Goal: Task Accomplishment & Management: Manage account settings

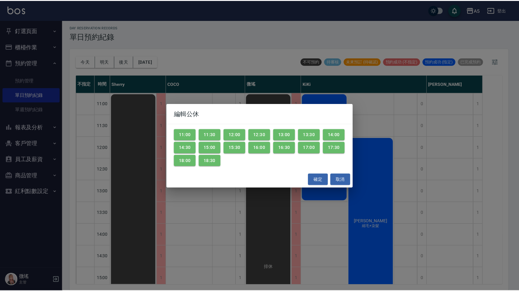
scroll to position [206, 0]
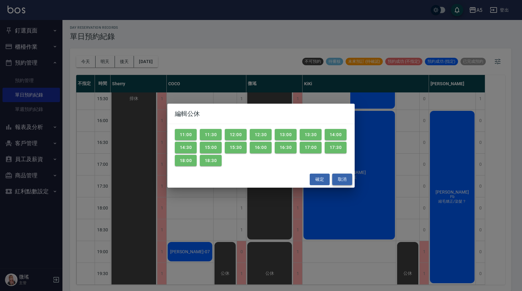
click at [342, 181] on button "取消" at bounding box center [342, 180] width 20 height 12
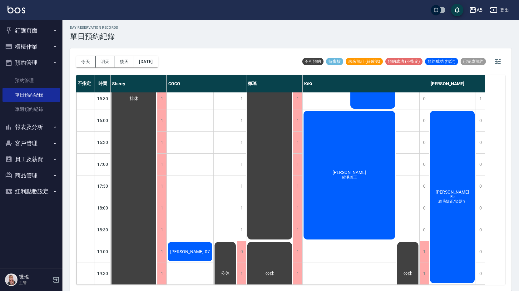
scroll to position [0, 0]
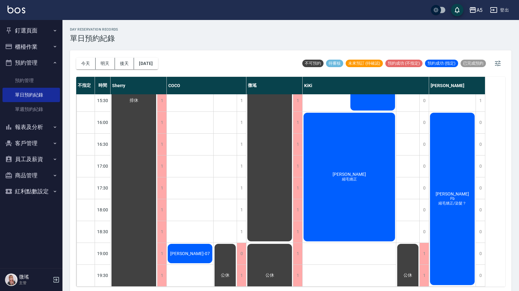
click at [32, 32] on button "釘選頁面" at bounding box center [30, 30] width 57 height 16
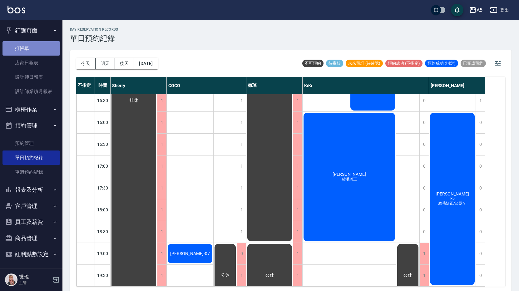
click at [31, 50] on link "打帳單" at bounding box center [30, 48] width 57 height 14
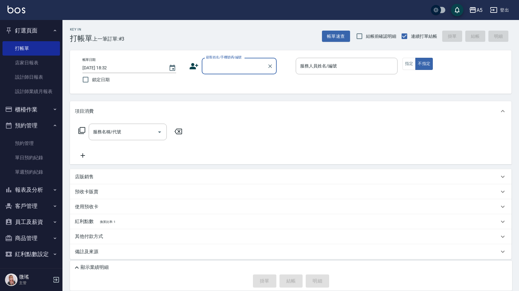
click at [211, 67] on input "顧客姓名/手機號碼/編號" at bounding box center [235, 66] width 60 height 11
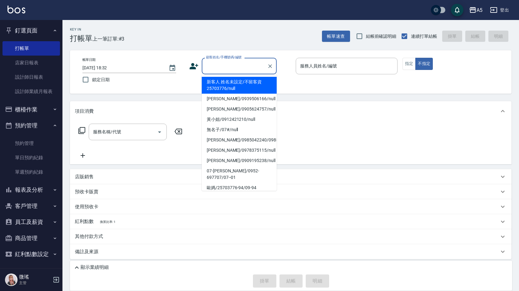
click at [220, 83] on li "新客人 姓名未設定/不留客資25703776/null" at bounding box center [239, 85] width 75 height 17
type input "新客人 姓名未設定/不留客資25703776/null"
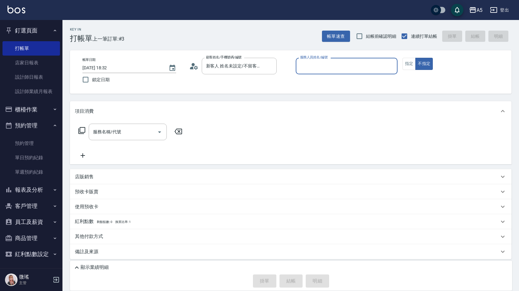
click at [318, 70] on input "服務人員姓名/編號" at bounding box center [347, 66] width 96 height 11
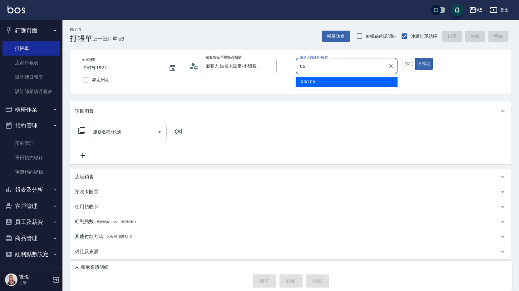
type input "06"
type button "false"
type input "KIKI-06"
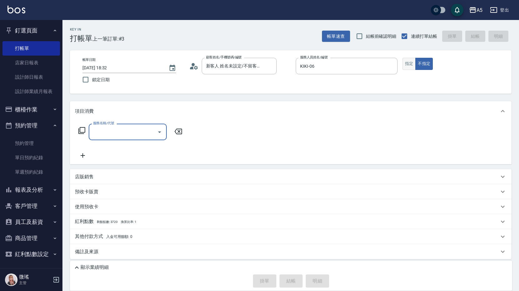
click at [412, 67] on button "指定" at bounding box center [409, 64] width 13 height 12
click at [78, 132] on icon at bounding box center [81, 130] width 7 height 7
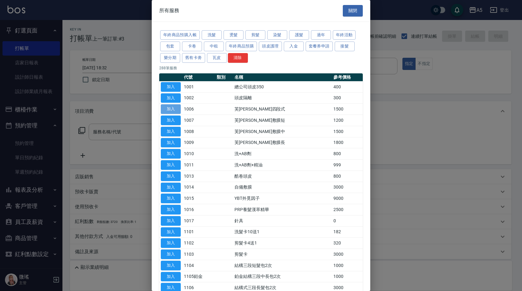
click at [179, 106] on button "加入" at bounding box center [171, 109] width 20 height 10
type input "芙米勒四段式(1006)"
type input "150"
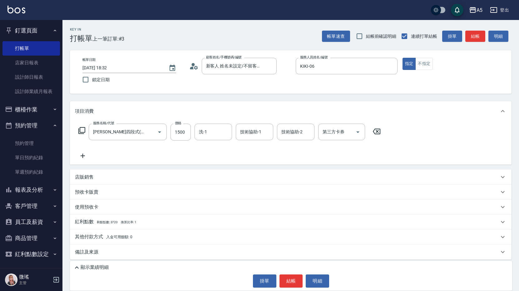
click at [81, 153] on icon at bounding box center [83, 155] width 16 height 7
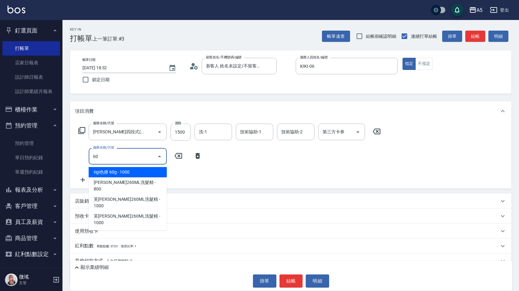
type input "601"
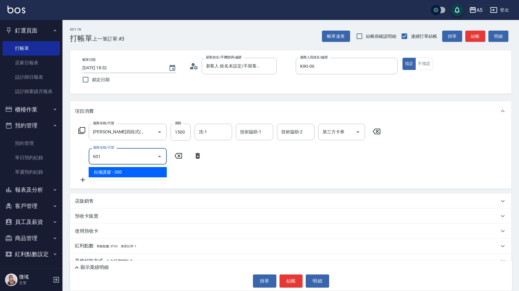
type input "180"
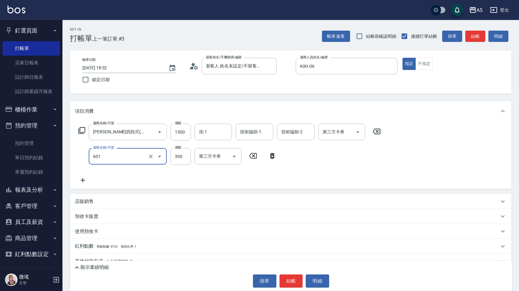
type input "自備護髮(601)"
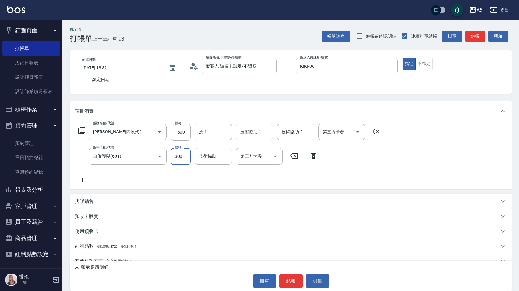
type input "150"
type input "200"
type input "170"
type input "200"
click at [474, 35] on button "結帳" at bounding box center [475, 37] width 20 height 12
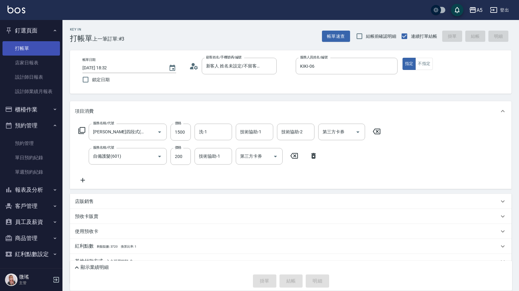
type input "2025/08/12 18:33"
type input "0"
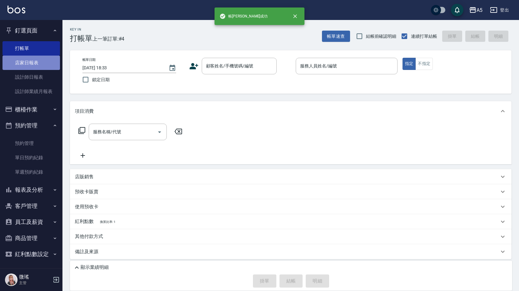
click at [45, 66] on link "店家日報表" at bounding box center [30, 63] width 57 height 14
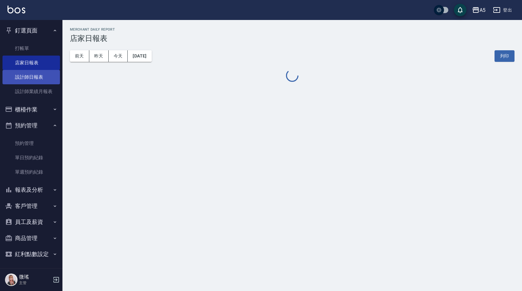
click at [42, 73] on link "設計師日報表" at bounding box center [30, 77] width 57 height 14
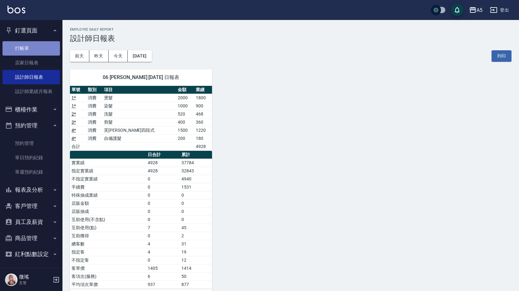
click at [38, 48] on link "打帳單" at bounding box center [30, 48] width 57 height 14
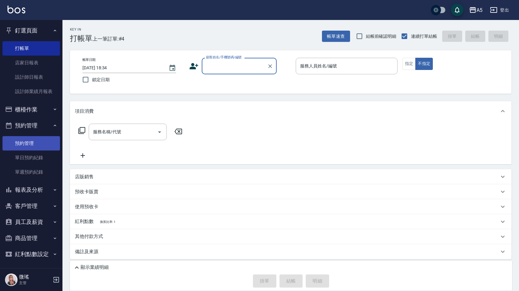
click at [32, 144] on link "預約管理" at bounding box center [30, 143] width 57 height 14
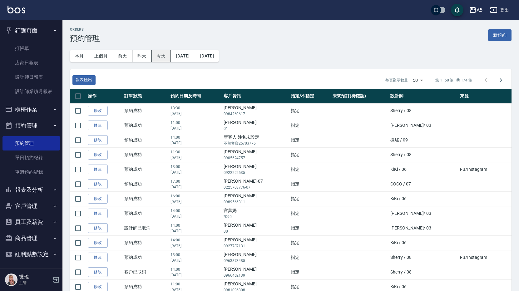
click at [163, 58] on button "今天" at bounding box center [161, 56] width 19 height 12
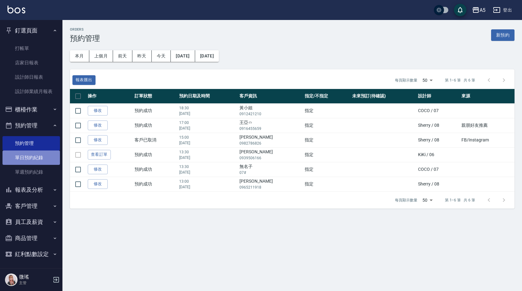
click at [45, 155] on link "單日預約紀錄" at bounding box center [30, 158] width 57 height 14
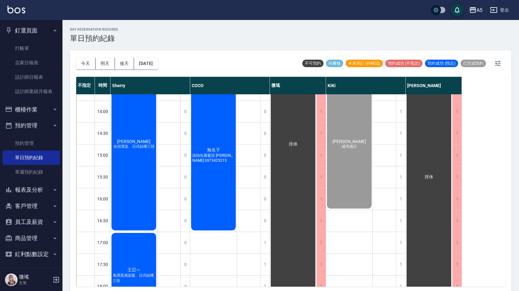
scroll to position [206, 0]
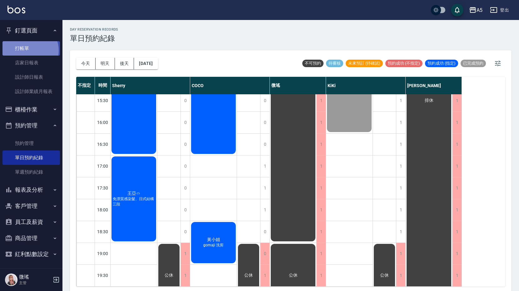
click at [27, 50] on link "打帳單" at bounding box center [30, 48] width 57 height 14
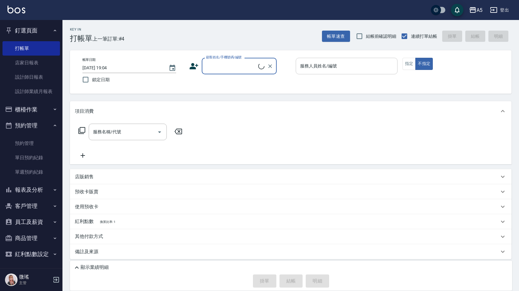
click at [352, 68] on input "服務人員姓名/編號" at bounding box center [347, 66] width 96 height 11
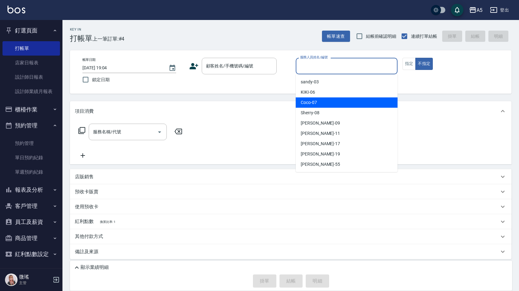
click at [348, 100] on div "Coco -07" at bounding box center [347, 102] width 102 height 10
type input "Coco-07"
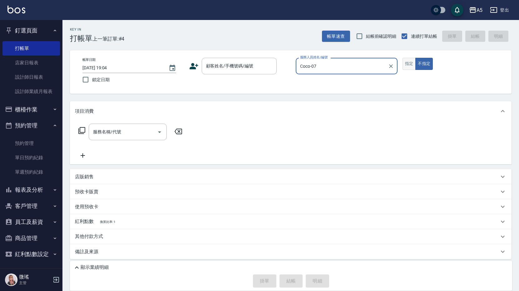
click at [405, 62] on button "指定" at bounding box center [409, 64] width 13 height 12
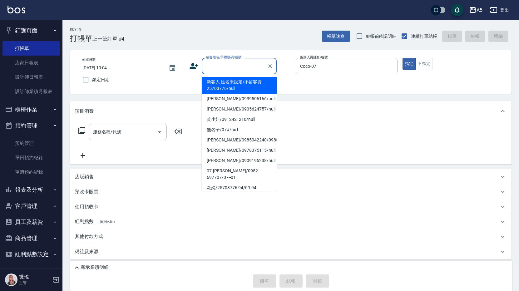
click at [258, 66] on input "顧客姓名/手機號碼/編號" at bounding box center [235, 66] width 60 height 11
click at [240, 66] on input "顧客姓名/手機號碼/編號" at bounding box center [235, 66] width 60 height 11
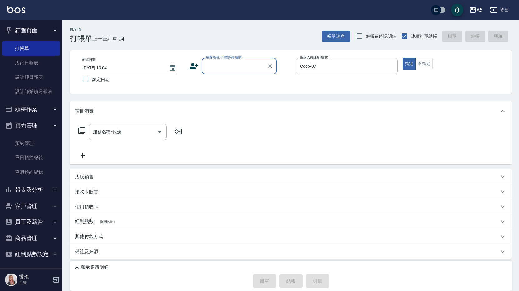
click at [240, 66] on input "顧客姓名/手機號碼/編號" at bounding box center [235, 66] width 60 height 11
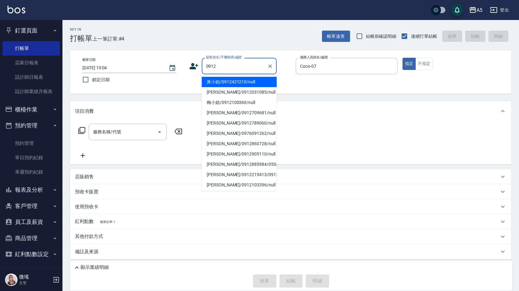
click at [240, 83] on li "黃小姐/0912421210/null" at bounding box center [239, 82] width 75 height 10
type input "黃小姐/0912421210/null"
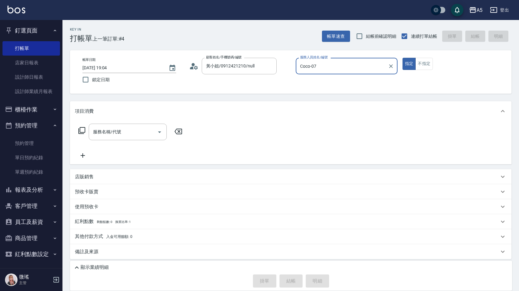
click at [120, 129] on div "服務名稱/代號 服務名稱/代號" at bounding box center [128, 132] width 78 height 17
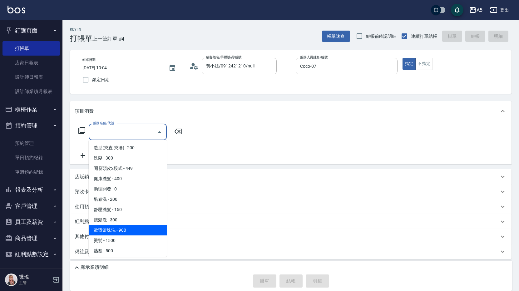
scroll to position [94, 0]
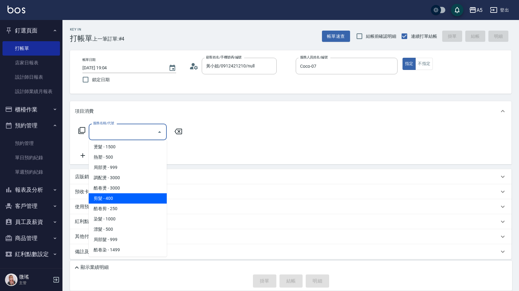
click at [110, 201] on span "剪髮 - 400" at bounding box center [128, 198] width 78 height 10
type input "剪髮(401)"
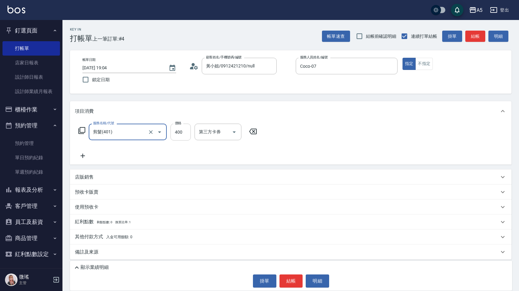
click at [188, 131] on input "400" at bounding box center [181, 132] width 20 height 17
type input "0"
type input "49"
type input "40"
type input "499"
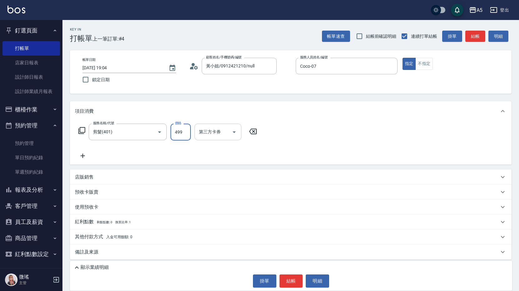
click at [224, 134] on input "第三方卡券" at bounding box center [213, 131] width 32 height 11
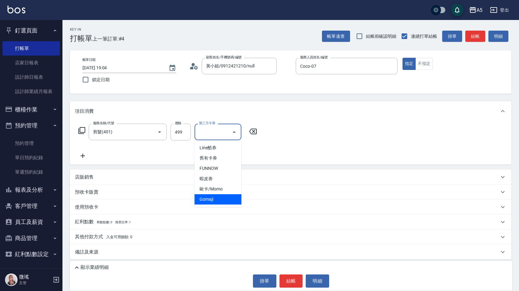
click at [215, 199] on span "Gomaji" at bounding box center [218, 199] width 47 height 10
type input "0"
type input "Gomaji"
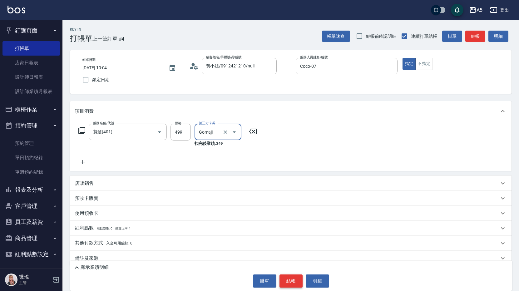
click at [297, 285] on button "結帳" at bounding box center [291, 281] width 23 height 13
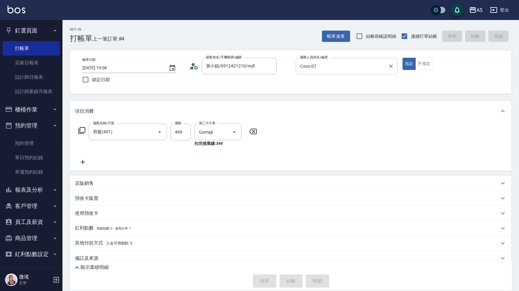
type input "2025/08/12 19:05"
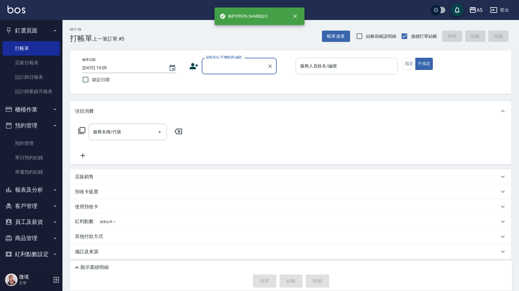
click at [316, 67] on div "服務人員姓名/編號 服務人員姓名/編號" at bounding box center [347, 66] width 102 height 17
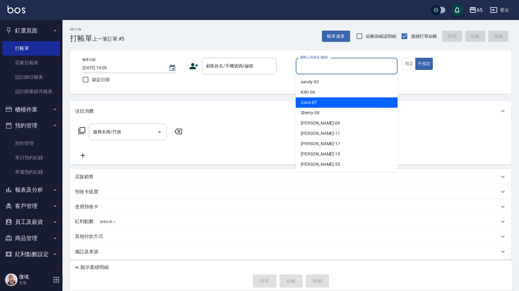
click at [327, 107] on div "Coco -07" at bounding box center [347, 102] width 102 height 10
type input "Coco-07"
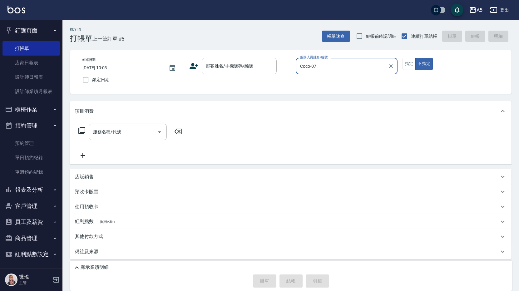
click at [409, 70] on div "帳單日期 2025/08/12 19:05 鎖定日期 顧客姓名/手機號碼/編號 顧客姓名/手機號碼/編號 服務人員姓名/編號 Coco-07 服務人員姓名/編…" at bounding box center [290, 72] width 427 height 28
click at [410, 66] on button "指定" at bounding box center [409, 64] width 13 height 12
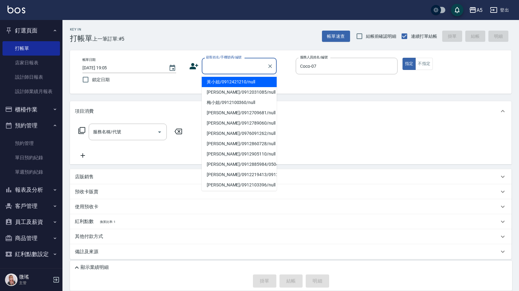
click at [231, 67] on input "顧客姓名/手機號碼/編號" at bounding box center [235, 66] width 60 height 11
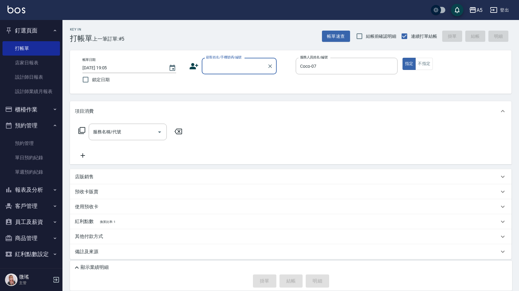
click at [222, 65] on input "顧客姓名/手機號碼/編號" at bounding box center [235, 66] width 60 height 11
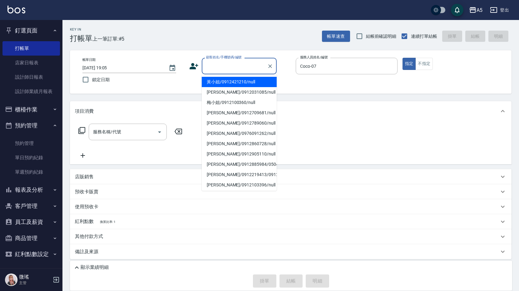
click at [222, 65] on input "顧客姓名/手機號碼/編號" at bounding box center [235, 66] width 60 height 11
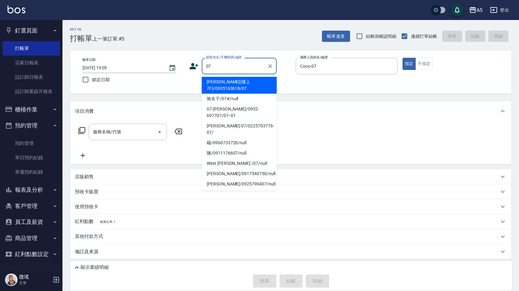
type input "07"
click at [293, 80] on div "帳單日期 2025/08/12 19:05 鎖定日期 顧客姓名/手機號碼/編號 顧客姓名/手機號碼/編號 服務人員姓名/編號 Coco-07 服務人員姓名/編…" at bounding box center [290, 72] width 427 height 28
click at [234, 70] on input "顧客姓名/手機號碼/編號" at bounding box center [235, 66] width 60 height 11
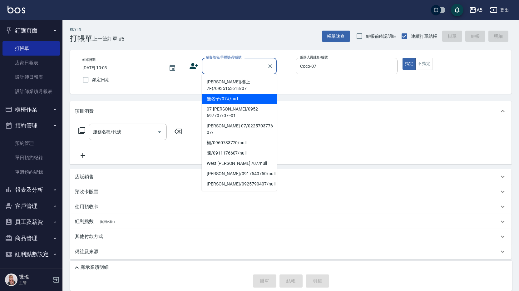
click at [236, 100] on li "無名子/07#/null" at bounding box center [239, 99] width 75 height 10
type input "無名子/07#/null"
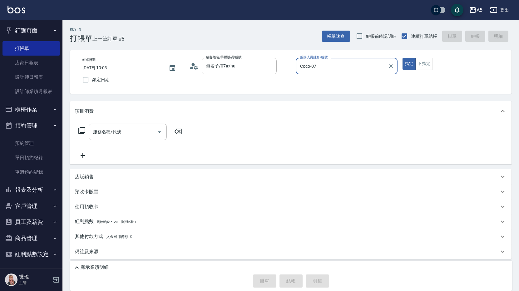
click at [83, 128] on icon at bounding box center [81, 130] width 7 height 7
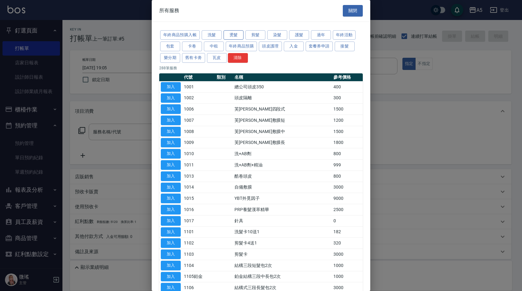
click at [241, 36] on button "燙髮" at bounding box center [234, 35] width 20 height 10
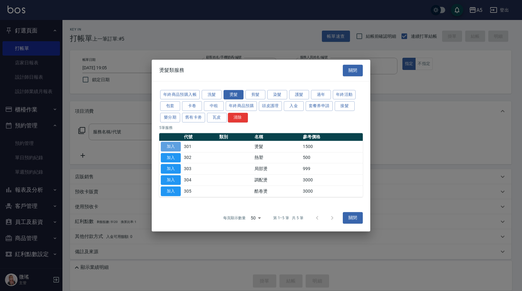
click at [173, 146] on button "加入" at bounding box center [171, 147] width 20 height 10
type input "燙髮(301)"
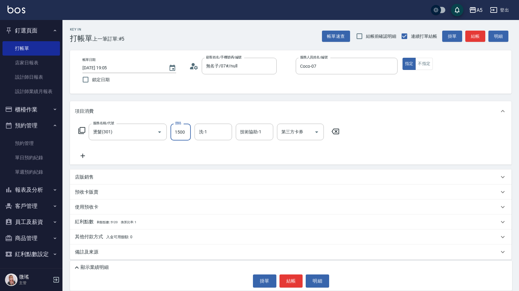
click at [180, 133] on input "1500" at bounding box center [181, 132] width 20 height 17
type input "0"
type input "188"
type input "180"
type input "1880"
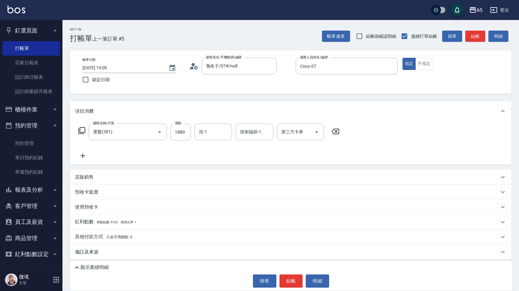
click at [81, 131] on icon at bounding box center [81, 130] width 7 height 7
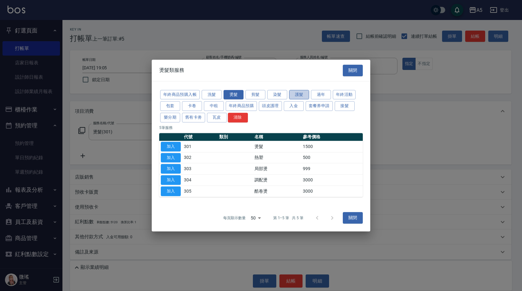
click at [296, 94] on button "護髮" at bounding box center [299, 95] width 20 height 10
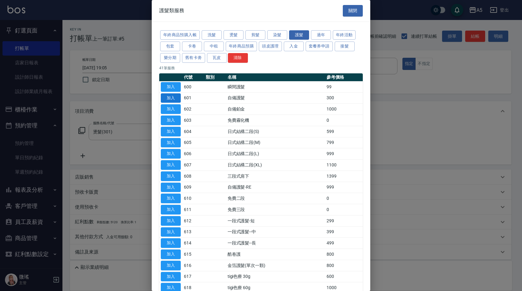
click at [174, 96] on button "加入" at bounding box center [171, 98] width 20 height 10
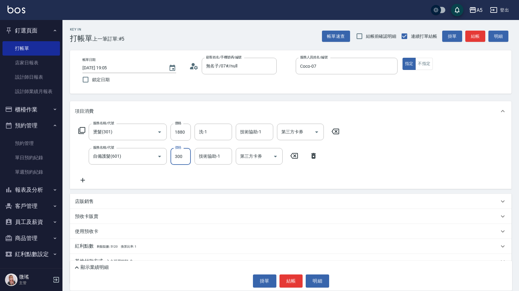
click at [178, 152] on input "300" at bounding box center [181, 156] width 20 height 17
type input "180"
type input "170"
type input "200"
type input "1700"
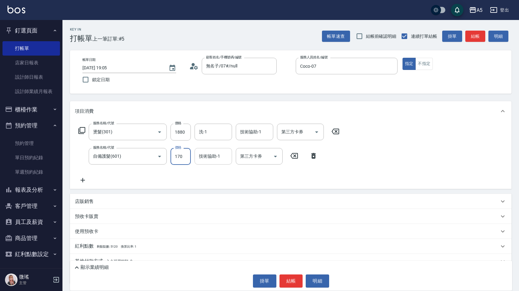
type input "350"
type input "1700"
click at [297, 176] on div "服務名稱/代號 燙髮(301) 服務名稱/代號 價格 1880 價格 洗-1 洗-1 技術協助-1 技術協助-1 第三方卡券 第三方卡券 服務名稱/代號 自備…" at bounding box center [209, 154] width 268 height 60
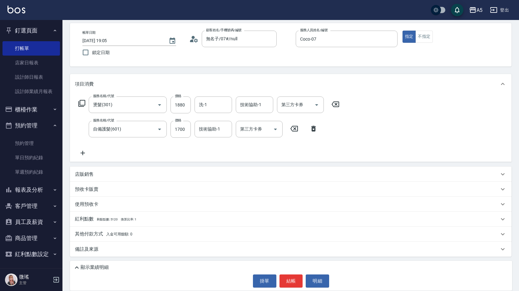
click at [132, 249] on div "備註及來源" at bounding box center [287, 249] width 424 height 7
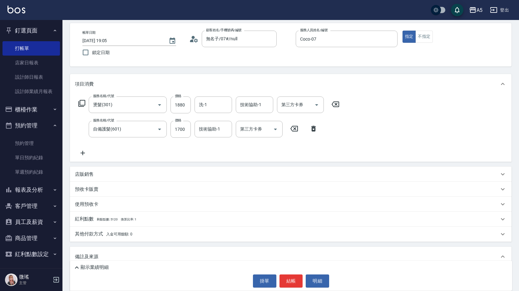
scroll to position [69, 0]
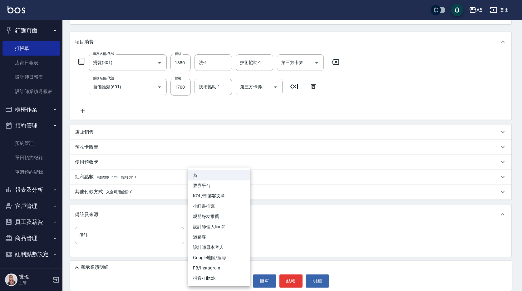
click at [240, 236] on body "A5 登出 釘選頁面 打帳單 店家日報表 設計師日報表 設計師業績月報表 櫃檯作業 打帳單 帳單列表 現金收支登錄 高階收支登錄 材料自購登錄 每日結帳 排班…" at bounding box center [261, 111] width 522 height 360
click at [220, 268] on li "FB/Instagram" at bounding box center [219, 268] width 62 height 10
type input "FB/Instagram"
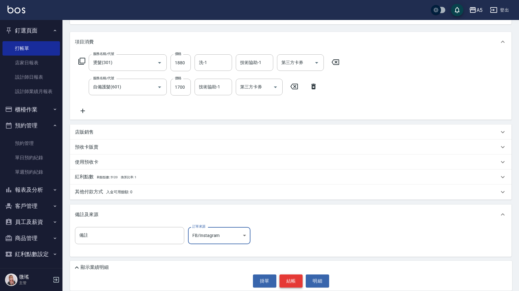
click at [292, 280] on button "結帳" at bounding box center [291, 281] width 23 height 13
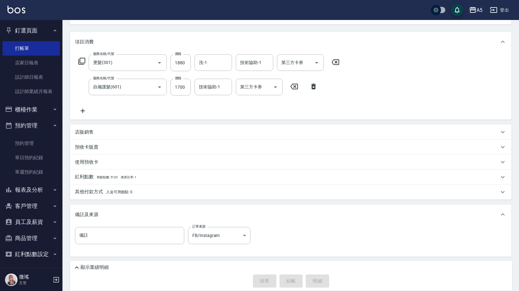
type input "2025/08/12 19:06"
type input "0"
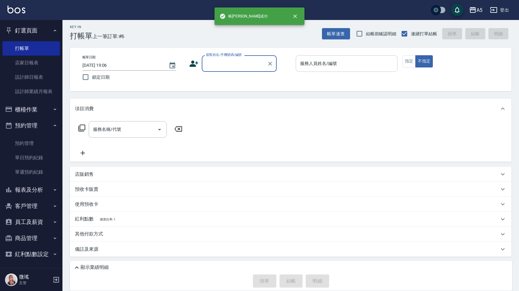
scroll to position [2, 0]
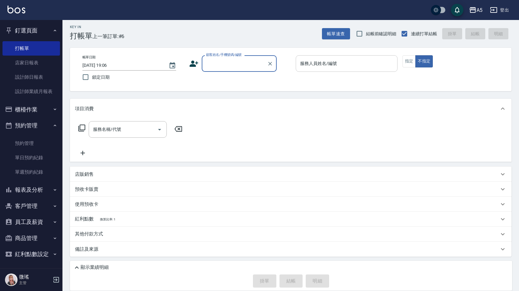
click at [331, 66] on input "服務人員姓名/編號" at bounding box center [347, 63] width 96 height 11
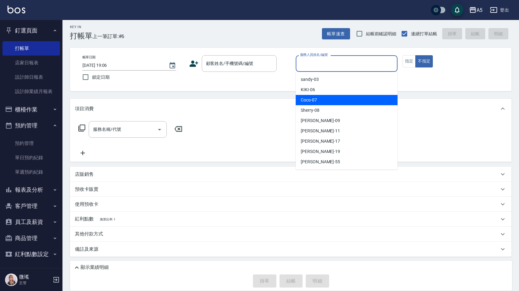
drag, startPoint x: 332, startPoint y: 102, endPoint x: 386, endPoint y: 67, distance: 64.2
click at [332, 102] on div "Coco -07" at bounding box center [347, 100] width 102 height 10
type input "Coco-07"
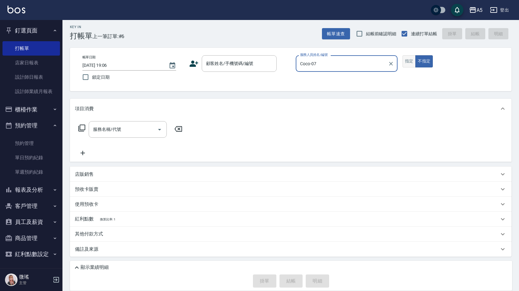
drag, startPoint x: 413, startPoint y: 65, endPoint x: 408, endPoint y: 63, distance: 5.2
click at [413, 65] on button "指定" at bounding box center [409, 61] width 13 height 12
click at [241, 67] on input "顧客姓名/手機號碼/編號" at bounding box center [235, 63] width 60 height 11
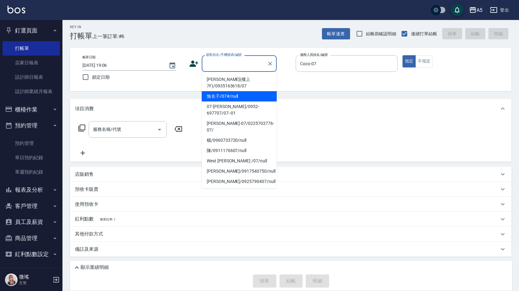
click at [230, 96] on li "無名子/07#/null" at bounding box center [239, 96] width 75 height 10
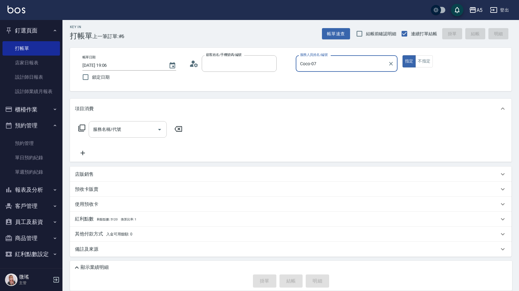
type input "無名子/07#/null"
click at [145, 129] on input "服務名稱/代號" at bounding box center [123, 129] width 63 height 11
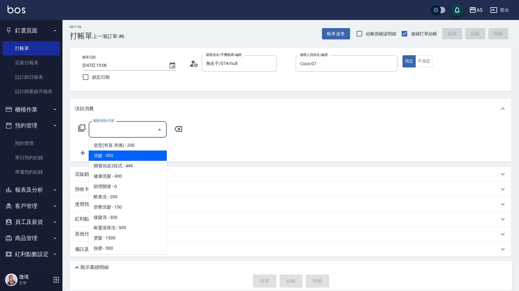
click at [119, 158] on span "洗髮 - 300" at bounding box center [128, 156] width 78 height 10
type input "洗髮(201)"
type input "30"
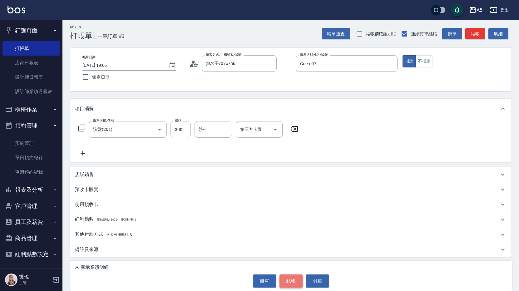
click at [296, 280] on button "結帳" at bounding box center [291, 281] width 23 height 13
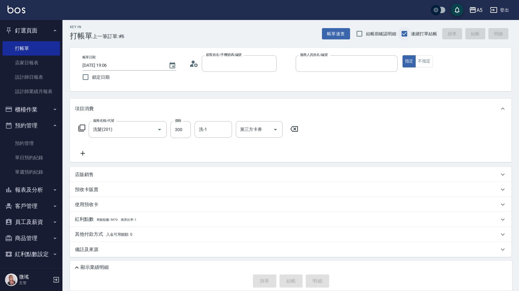
type input "0"
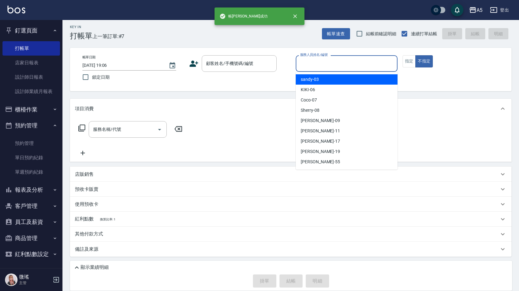
click at [345, 61] on input "服務人員姓名/編號" at bounding box center [347, 63] width 96 height 11
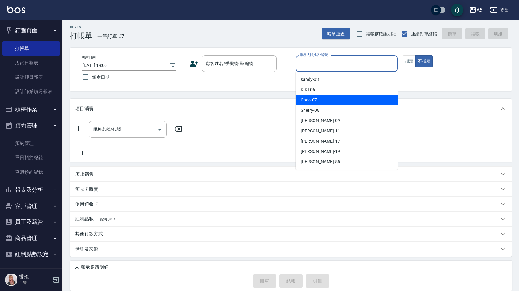
drag, startPoint x: 329, startPoint y: 101, endPoint x: 386, endPoint y: 72, distance: 63.4
click at [328, 100] on div "Coco -07" at bounding box center [347, 100] width 102 height 10
type input "Coco-07"
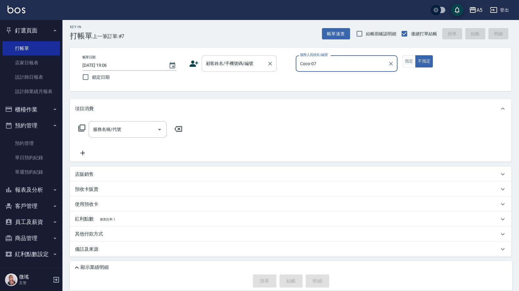
click at [232, 64] on input "顧客姓名/手機號碼/編號" at bounding box center [235, 63] width 60 height 11
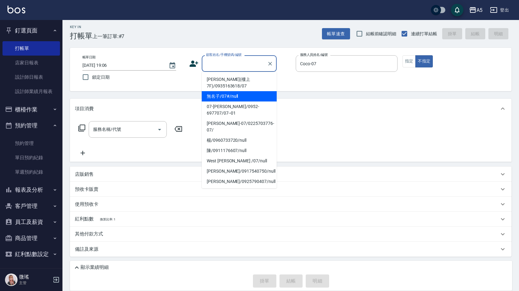
click at [234, 98] on li "無名子/07#/null" at bounding box center [239, 96] width 75 height 10
type input "無名子/07#/null"
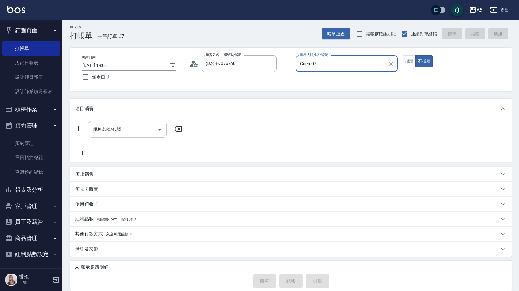
click at [149, 128] on input "服務名稱/代號" at bounding box center [123, 129] width 63 height 11
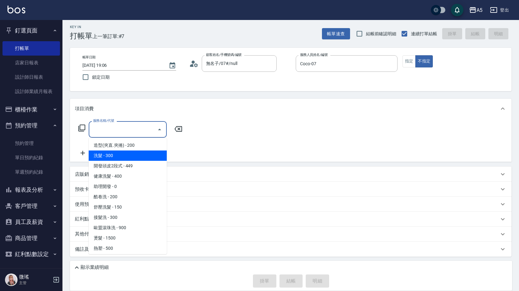
click at [134, 158] on span "洗髮 - 300" at bounding box center [128, 156] width 78 height 10
type input "洗髮(201)"
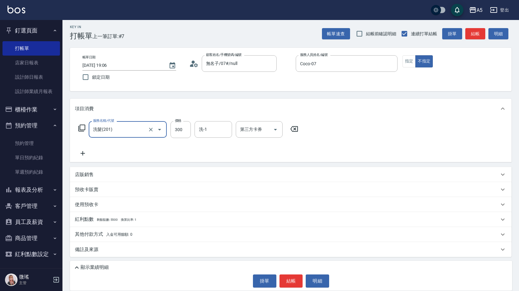
click at [82, 127] on icon at bounding box center [81, 127] width 7 height 7
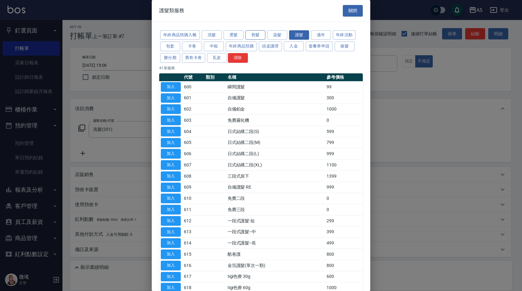
click at [263, 37] on button "剪髮" at bounding box center [255, 35] width 20 height 10
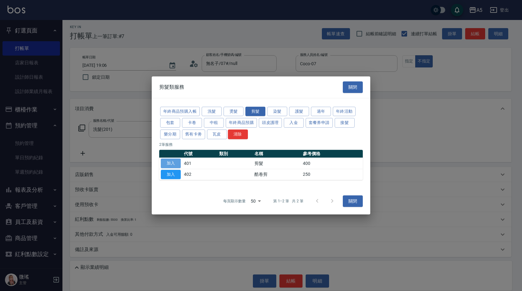
click at [172, 163] on button "加入" at bounding box center [171, 164] width 20 height 10
type input "70"
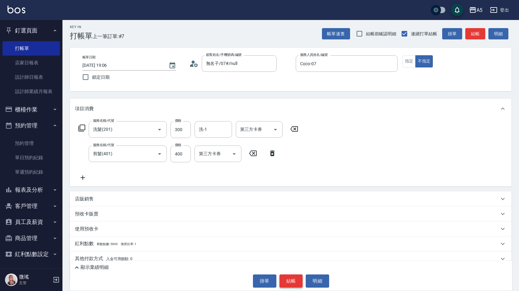
click at [292, 284] on button "結帳" at bounding box center [291, 281] width 23 height 13
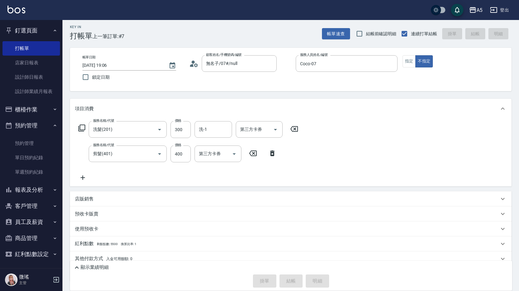
type input "0"
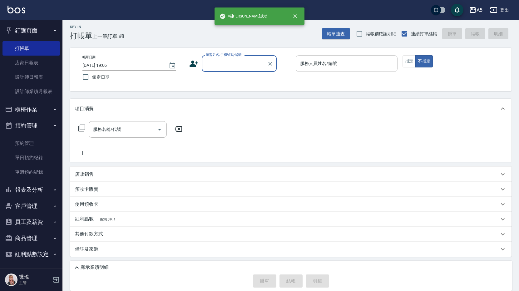
click at [352, 64] on input "服務人員姓名/編號" at bounding box center [347, 63] width 96 height 11
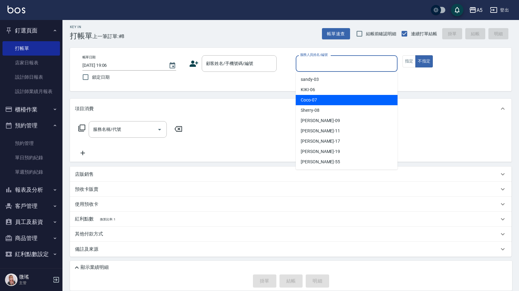
click at [338, 99] on div "Coco -07" at bounding box center [347, 100] width 102 height 10
type input "Coco-07"
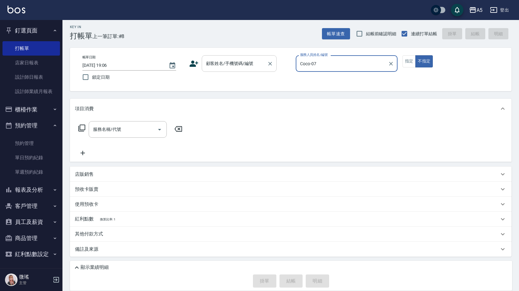
click at [224, 65] on input "顧客姓名/手機號碼/編號" at bounding box center [235, 63] width 60 height 11
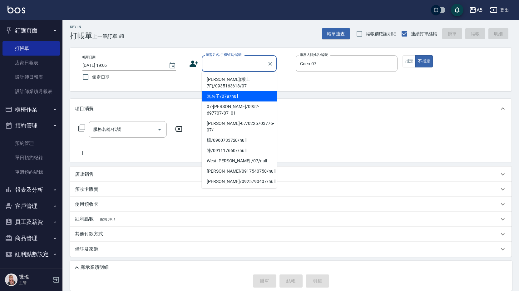
click at [227, 96] on li "無名子/07#/null" at bounding box center [239, 96] width 75 height 10
type input "無名子/07#/null"
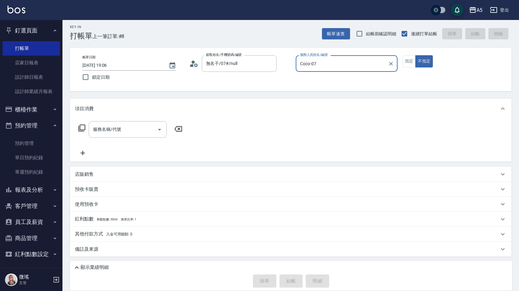
click at [128, 143] on div "服務名稱/代號 服務名稱/代號" at bounding box center [130, 139] width 111 height 36
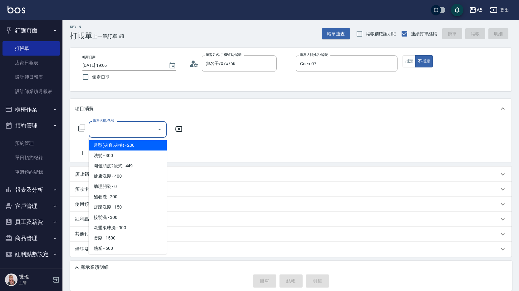
click at [130, 133] on input "服務名稱/代號" at bounding box center [123, 129] width 63 height 11
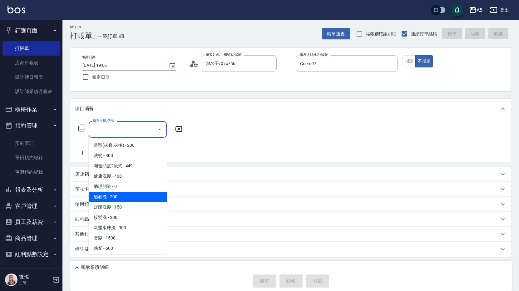
scroll to position [94, 0]
click at [110, 197] on span "剪髮 - 400" at bounding box center [128, 196] width 78 height 10
type input "剪髮(401)"
type input "40"
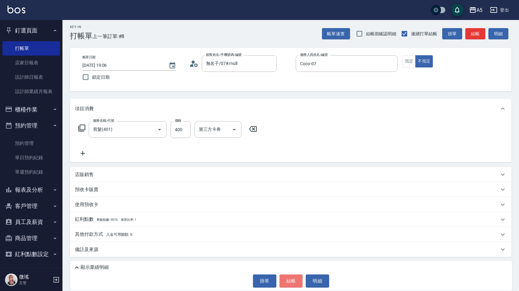
drag, startPoint x: 290, startPoint y: 283, endPoint x: 294, endPoint y: 281, distance: 4.5
click at [290, 283] on button "結帳" at bounding box center [291, 281] width 23 height 13
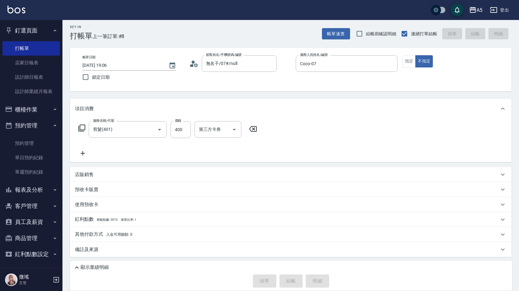
type input "0"
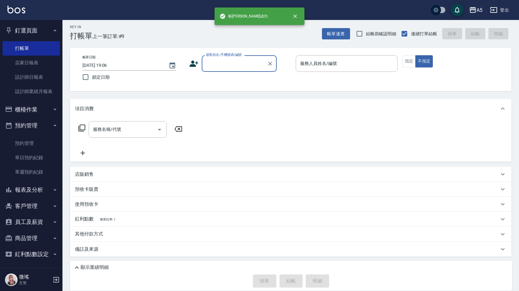
click at [26, 110] on button "櫃檯作業" at bounding box center [30, 109] width 57 height 16
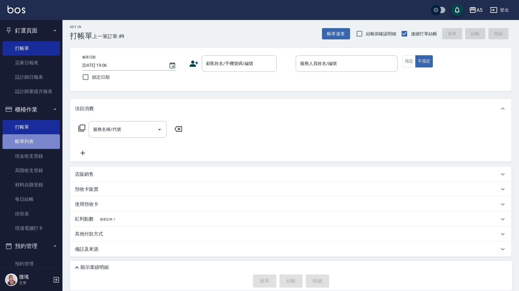
click at [32, 145] on link "帳單列表" at bounding box center [30, 141] width 57 height 14
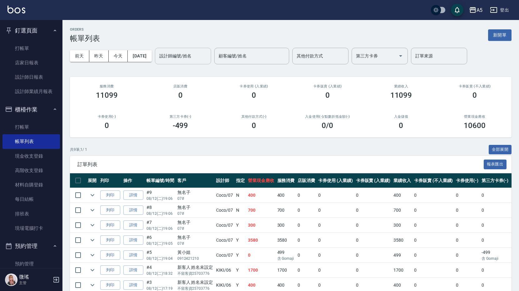
click at [204, 60] on input "設計師編號/姓名" at bounding box center [183, 56] width 51 height 11
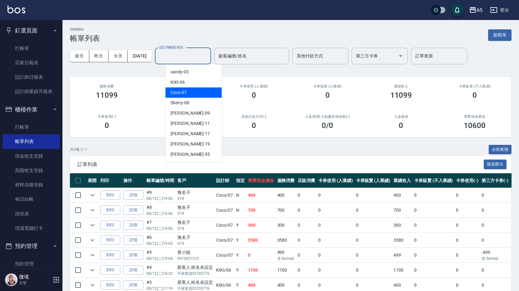
click at [199, 95] on div "Coco -07" at bounding box center [194, 92] width 56 height 10
type input "Coco-07"
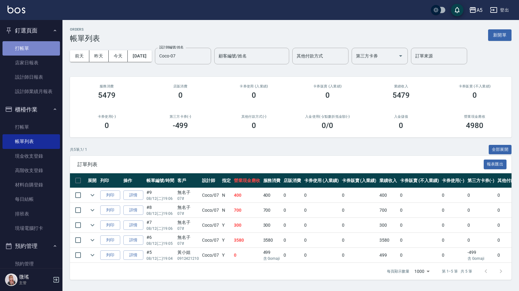
click at [32, 52] on link "打帳單" at bounding box center [30, 48] width 57 height 14
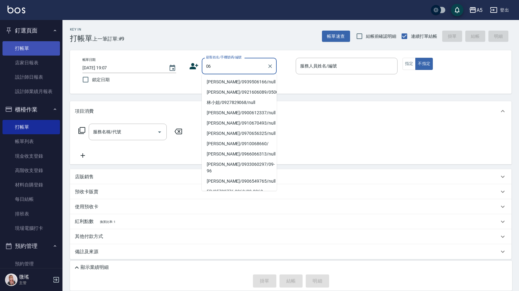
type input "0"
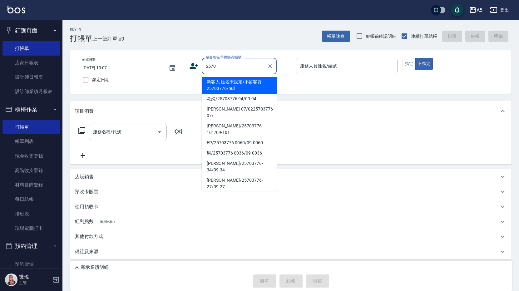
click at [241, 82] on li "新客人 姓名未設定/不留客資25703776/null" at bounding box center [239, 85] width 75 height 17
type input "新客人 姓名未設定/不留客資25703776/null"
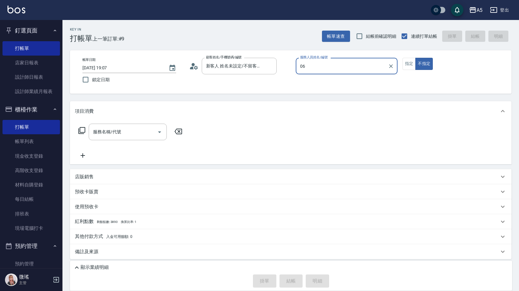
type input "06"
type button "false"
type input "KIKI-06"
click at [311, 66] on input "KIKI-06" at bounding box center [342, 66] width 87 height 11
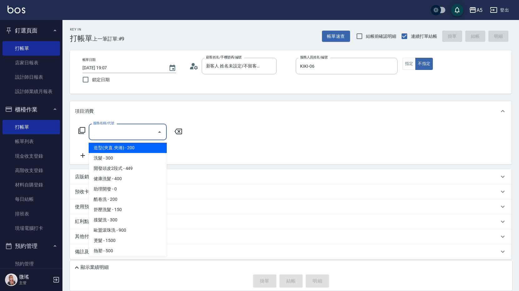
click at [126, 131] on input "服務名稱/代號" at bounding box center [123, 131] width 63 height 11
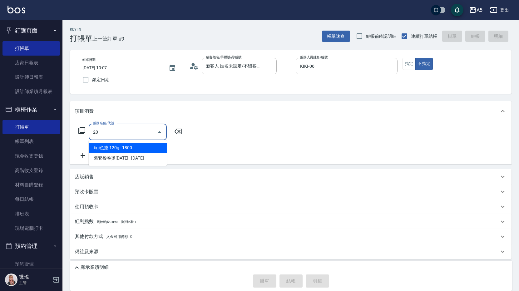
type input "201"
type input "30"
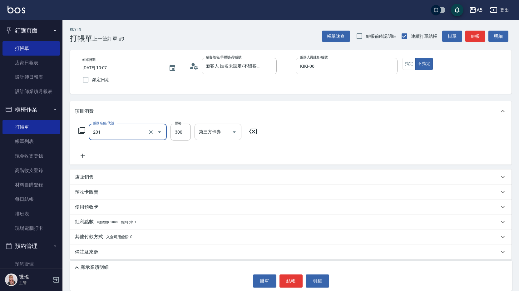
type input "洗髮(201)"
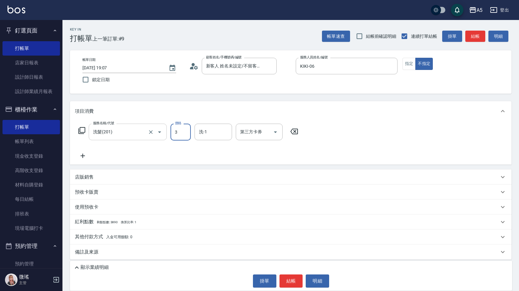
type input "32"
type input "30"
type input "320"
type input "葵葵-11"
click at [407, 62] on button "指定" at bounding box center [409, 64] width 13 height 12
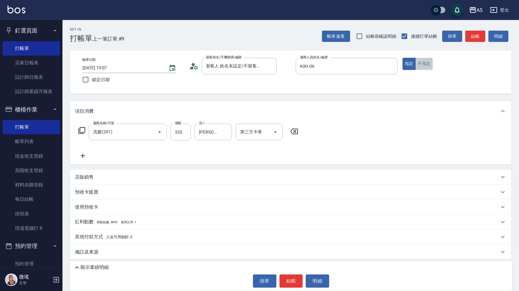
click at [423, 62] on button "不指定" at bounding box center [423, 64] width 17 height 12
click at [482, 37] on button "結帳" at bounding box center [475, 37] width 20 height 12
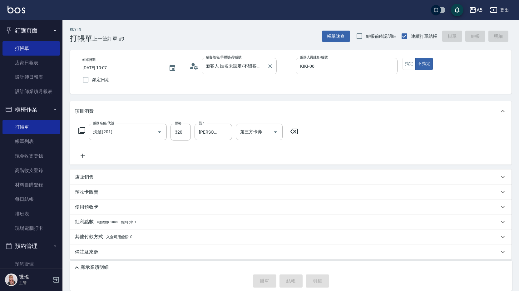
type input "2025/08/12 19:20"
type input "0"
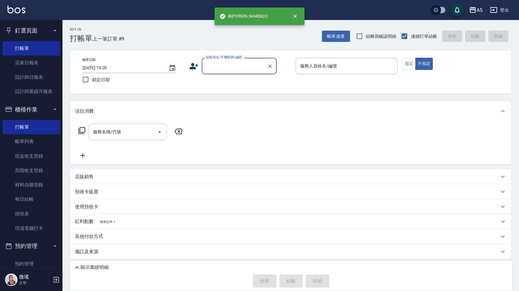
click at [250, 65] on input "顧客姓名/手機號碼/編號" at bounding box center [235, 66] width 60 height 11
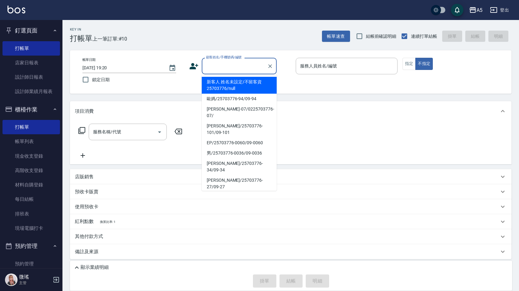
click at [243, 83] on li "新客人 姓名未設定/不留客資25703776/null" at bounding box center [239, 85] width 75 height 17
type input "新客人 姓名未設定/不留客資25703776/null"
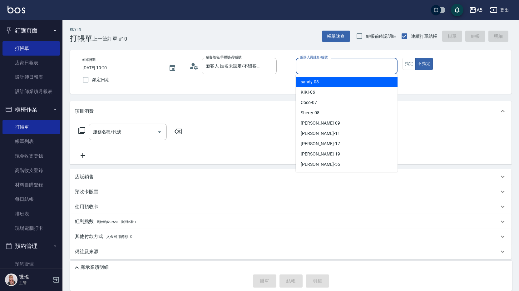
click at [302, 67] on input "服務人員姓名/編號" at bounding box center [347, 66] width 96 height 11
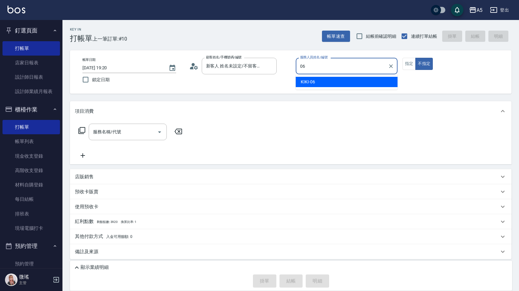
type input "KIKI-06"
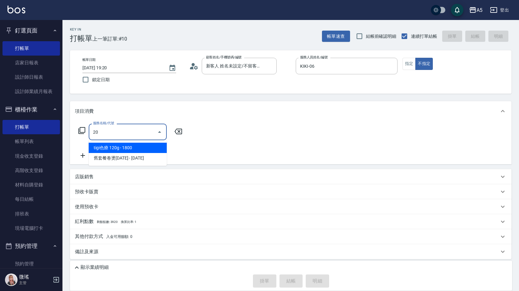
type input "201"
type input "30"
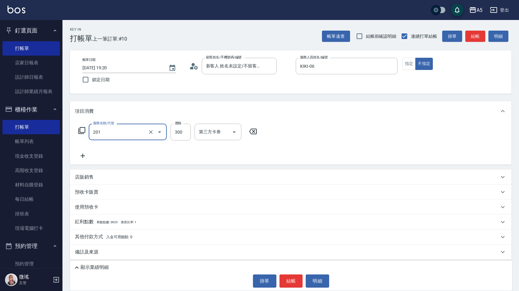
type input "洗髮(201)"
drag, startPoint x: 206, startPoint y: 135, endPoint x: 201, endPoint y: 132, distance: 5.9
click at [201, 132] on input "18" at bounding box center [208, 131] width 22 height 11
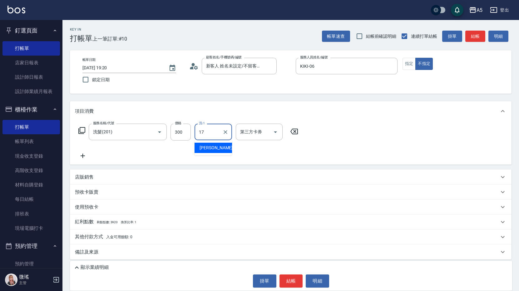
type input "李靚-17"
click at [82, 156] on icon at bounding box center [83, 156] width 4 height 4
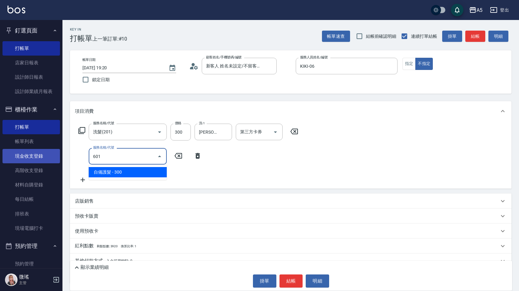
drag, startPoint x: 111, startPoint y: 161, endPoint x: 53, endPoint y: 162, distance: 57.8
click at [53, 162] on div "A5 登出 釘選頁面 打帳單 店家日報表 設計師日報表 設計師業績月報表 櫃檯作業 打帳單 帳單列表 現金收支登錄 高階收支登錄 材料自購登錄 每日結帳 排班…" at bounding box center [259, 159] width 519 height 318
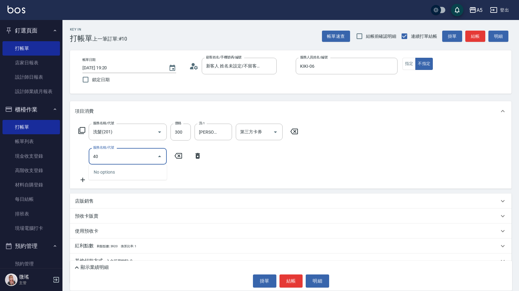
type input "401"
type input "70"
type input "剪髮(401)"
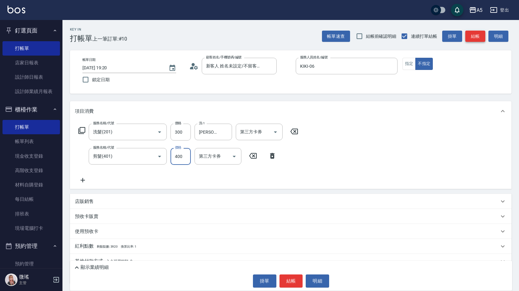
click at [480, 39] on button "結帳" at bounding box center [475, 37] width 20 height 12
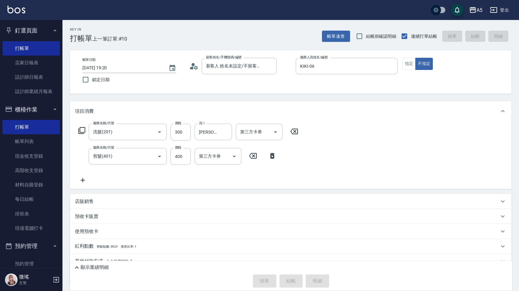
type input "0"
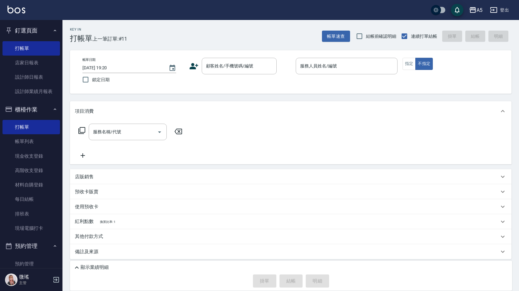
drag, startPoint x: 84, startPoint y: 29, endPoint x: 91, endPoint y: 26, distance: 7.5
click at [84, 29] on h2 "Key In" at bounding box center [81, 29] width 22 height 4
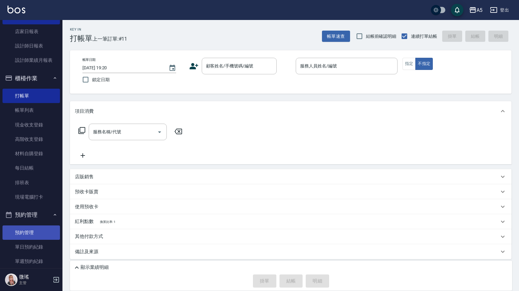
scroll to position [62, 0]
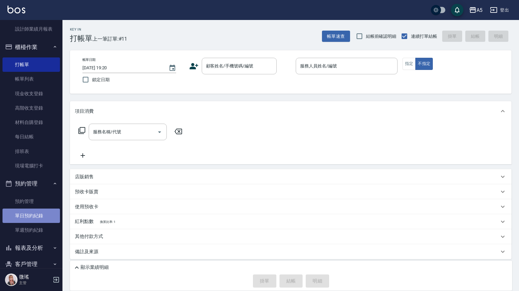
click at [34, 212] on link "單日預約紀錄" at bounding box center [30, 216] width 57 height 14
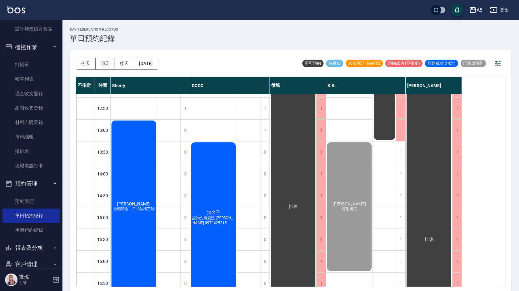
scroll to position [125, 0]
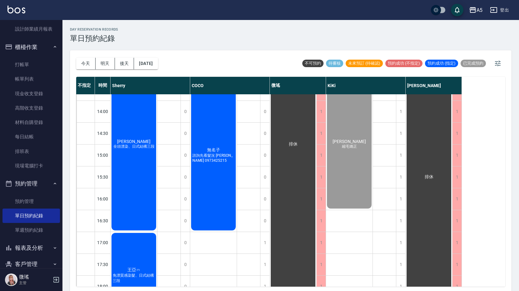
click at [124, 175] on div "葉曲芳 全頭漂染、日式結構三段" at bounding box center [134, 144] width 47 height 174
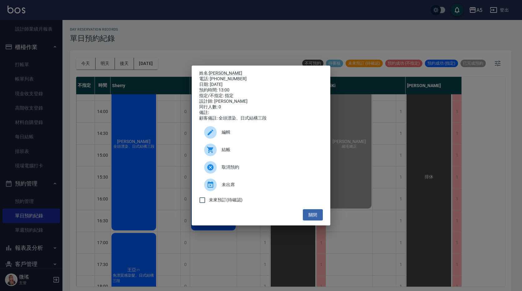
click at [228, 146] on div "結帳" at bounding box center [261, 149] width 124 height 17
click at [316, 220] on button "關閉" at bounding box center [313, 215] width 20 height 12
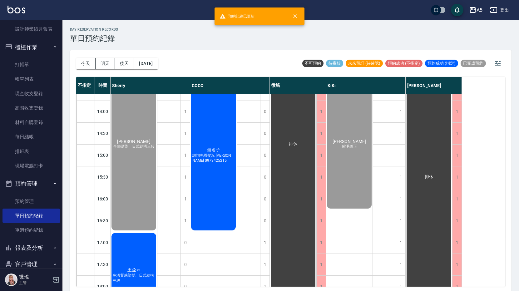
drag, startPoint x: 112, startPoint y: 271, endPoint x: 116, endPoint y: 270, distance: 3.7
click at [116, 231] on div "王亞ෆ 免漂質感染髮、日式結構三段" at bounding box center [134, 144] width 47 height 174
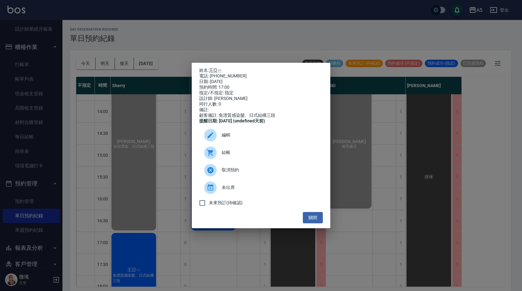
click at [121, 269] on div "姓名: 王亞ෆ 電話: 0916455659 日期: 2025/08/12 預約時間: 17:00 指定/不指定: 指定 設計師: Sherry 同行人數: …" at bounding box center [261, 145] width 522 height 291
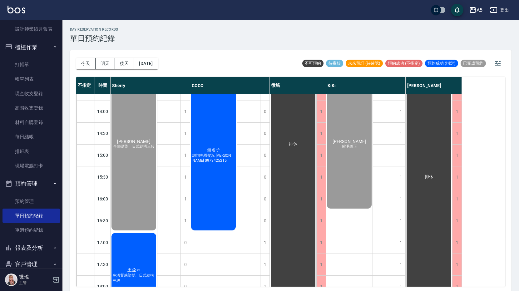
click at [127, 144] on span "王亞ෆ" at bounding box center [134, 141] width 36 height 5
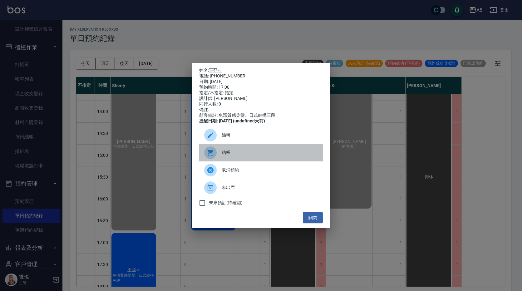
click at [223, 154] on span "結帳" at bounding box center [270, 152] width 96 height 7
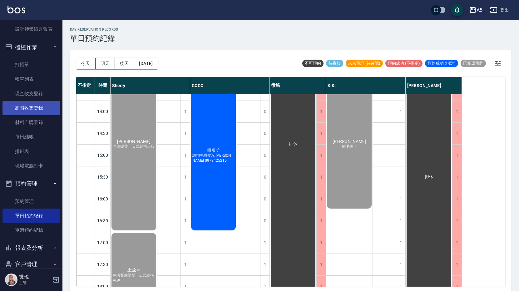
click at [37, 108] on link "高階收支登錄" at bounding box center [30, 108] width 57 height 14
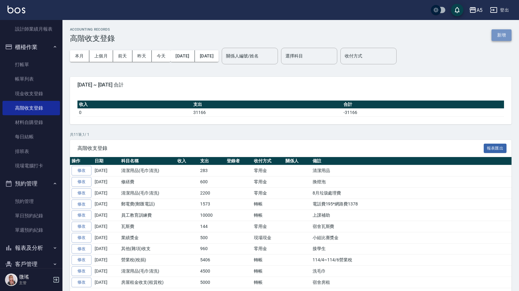
click at [501, 36] on button "新增" at bounding box center [502, 35] width 20 height 12
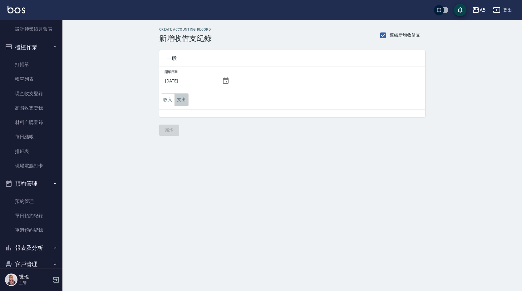
click at [185, 98] on button "支出" at bounding box center [182, 99] width 14 height 13
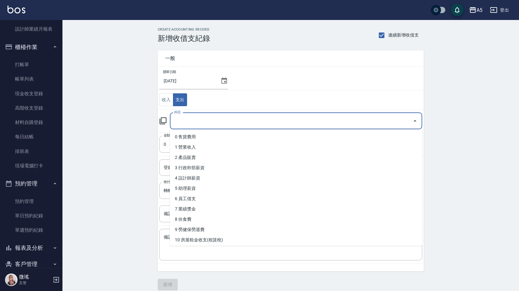
click at [187, 121] on input "科目" at bounding box center [291, 121] width 237 height 11
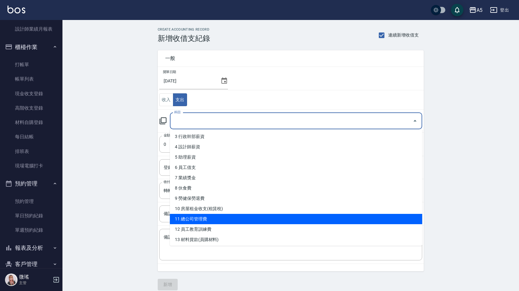
scroll to position [94, 0]
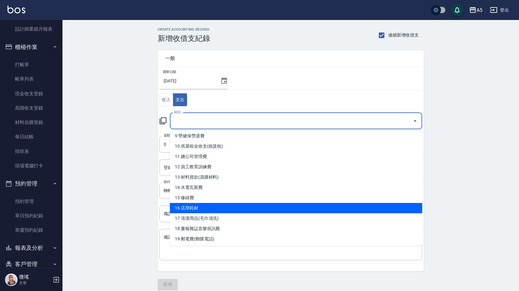
click at [195, 205] on li "16 店用耗材" at bounding box center [296, 208] width 252 height 10
type input "16 店用耗材"
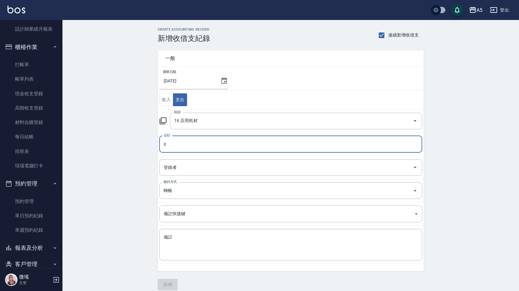
click at [171, 145] on input "0" at bounding box center [290, 144] width 263 height 17
type input "0380"
click at [184, 241] on textarea "備註" at bounding box center [291, 244] width 254 height 21
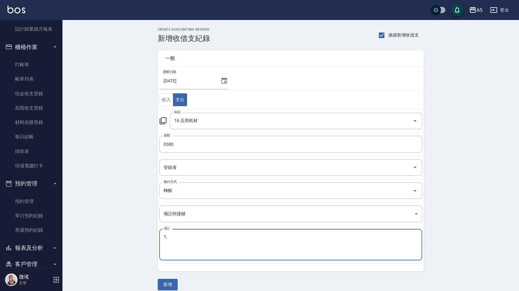
type textarea "1"
type textarea "保鮮膜"
click at [187, 194] on input "轉帳" at bounding box center [282, 190] width 240 height 11
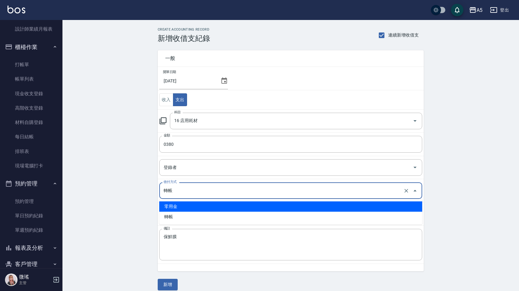
click at [188, 207] on li "零用金" at bounding box center [290, 206] width 263 height 10
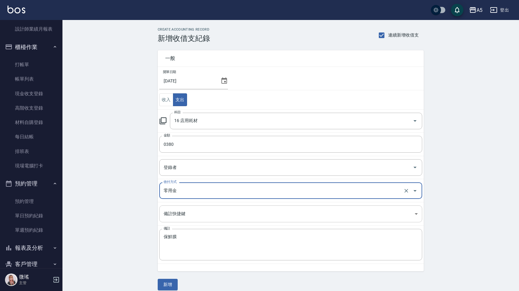
type input "零用金"
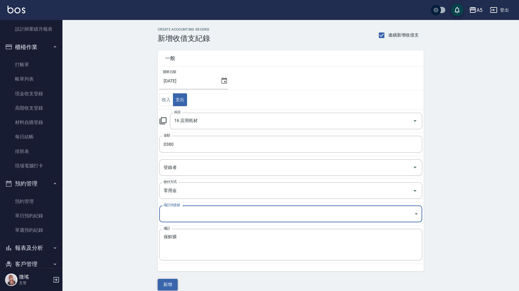
click at [172, 288] on button "新增" at bounding box center [168, 285] width 20 height 12
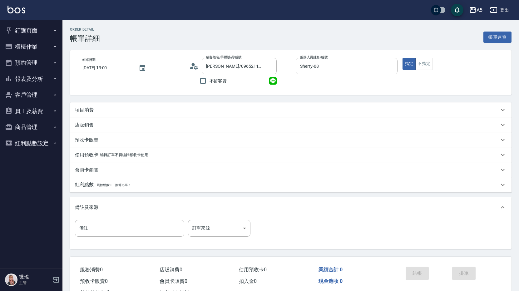
click at [203, 110] on div "項目消費" at bounding box center [287, 110] width 424 height 7
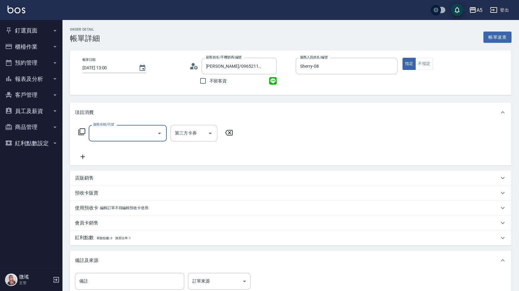
click at [123, 131] on input "服務名稱/代號" at bounding box center [123, 133] width 63 height 11
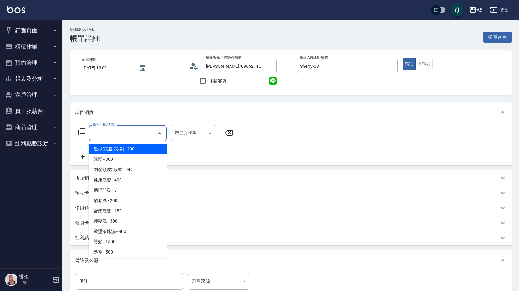
click at [123, 131] on input "服務名稱/代號" at bounding box center [123, 133] width 63 height 11
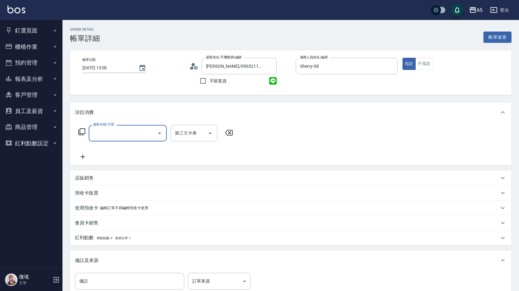
click at [123, 131] on input "服務名稱/代號" at bounding box center [123, 133] width 63 height 11
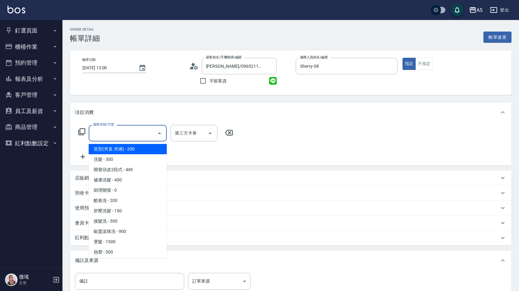
click at [123, 131] on input "服務名稱/代號" at bounding box center [123, 133] width 63 height 11
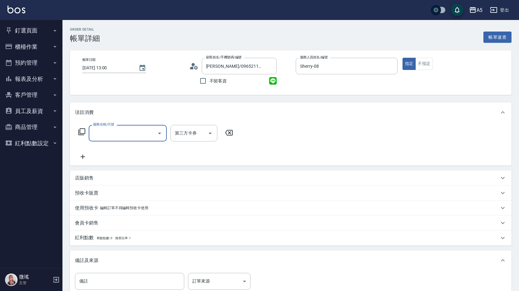
click at [123, 131] on input "服務名稱/代號" at bounding box center [123, 133] width 63 height 11
click at [123, 131] on input "555ui" at bounding box center [123, 133] width 63 height 11
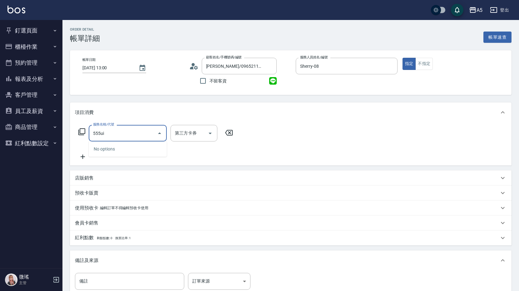
click at [123, 131] on input "555ui" at bounding box center [123, 133] width 63 height 11
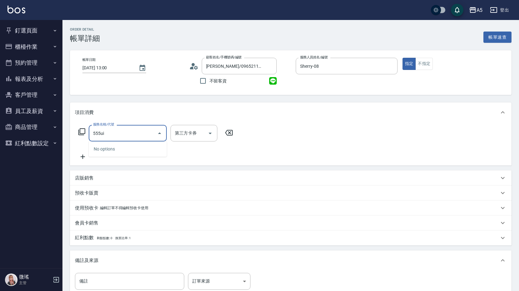
click at [123, 131] on input "555ui" at bounding box center [123, 133] width 63 height 11
drag, startPoint x: 123, startPoint y: 131, endPoint x: 130, endPoint y: 35, distance: 95.8
click at [125, 106] on div "項目消費 服務名稱/代號 555ui 服務名稱/代號 第三方卡券 第三方卡券" at bounding box center [291, 133] width 442 height 63
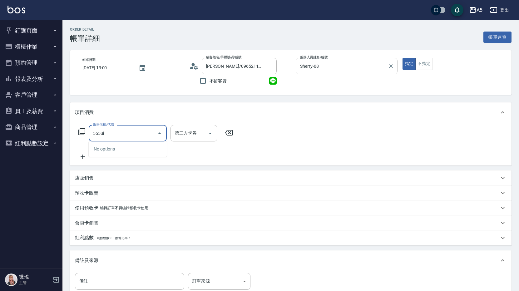
type input "555ui"
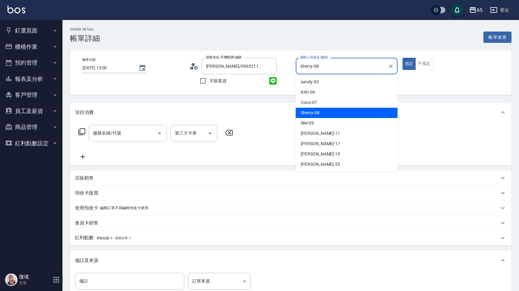
click at [318, 64] on input "Sherry-08" at bounding box center [342, 66] width 87 height 11
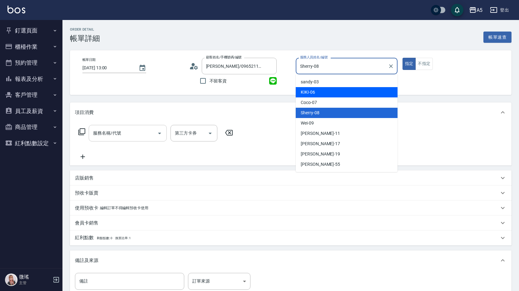
click at [147, 135] on input "服務名稱/代號" at bounding box center [123, 133] width 63 height 11
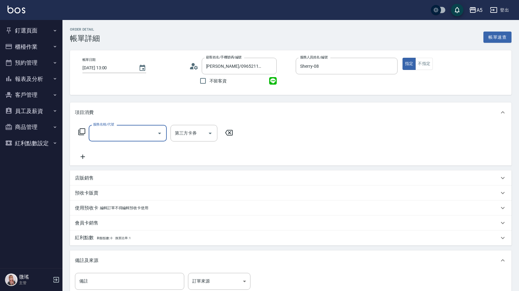
click at [132, 126] on div "服務名稱/代號" at bounding box center [128, 133] width 78 height 17
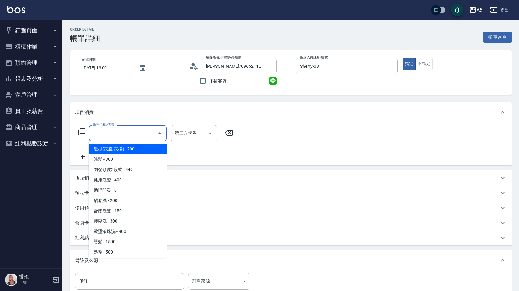
click at [132, 126] on div "服務名稱/代號" at bounding box center [128, 133] width 78 height 17
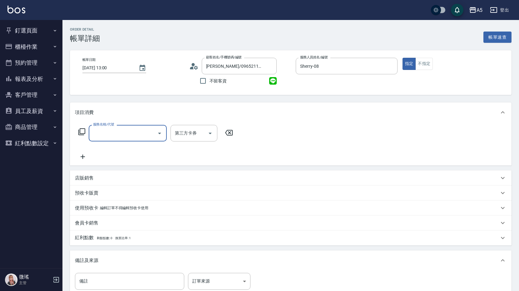
click at [132, 126] on div "服務名稱/代號" at bounding box center [128, 133] width 78 height 17
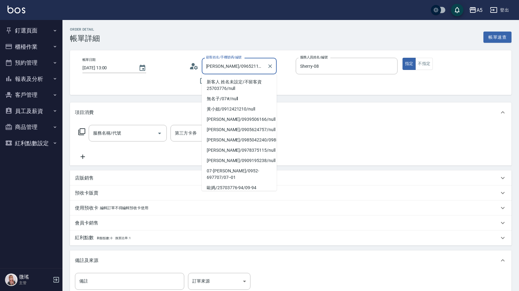
click at [230, 67] on input "葉曲芳/0965211918/null" at bounding box center [235, 66] width 60 height 11
click at [229, 67] on input "葉曲芳/0965211918/null" at bounding box center [235, 66] width 60 height 11
click at [143, 136] on input "服務名稱/代號" at bounding box center [123, 133] width 63 height 11
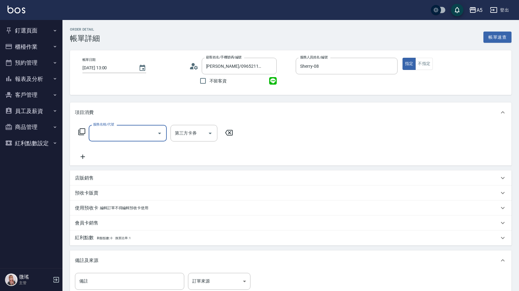
click at [120, 131] on input "服務名稱/代號" at bounding box center [123, 133] width 63 height 11
click at [122, 130] on input "服務名稱/代號" at bounding box center [123, 133] width 63 height 11
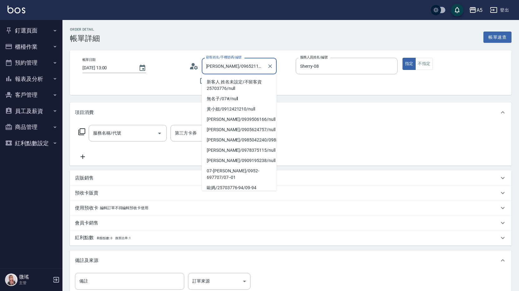
click at [229, 65] on input "葉曲芳/0965211918/null" at bounding box center [235, 66] width 60 height 11
click at [131, 140] on div "服務名稱/代號" at bounding box center [128, 133] width 78 height 17
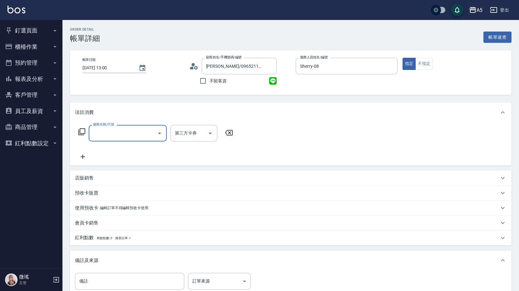
click at [130, 137] on input "服務名稱/代號" at bounding box center [123, 133] width 63 height 11
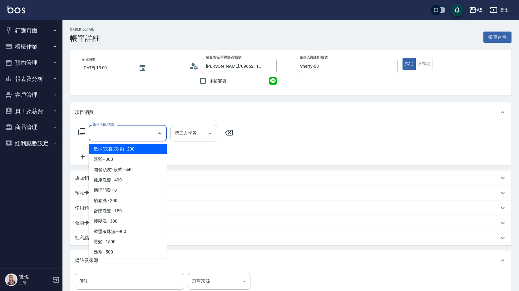
click at [130, 137] on input "服務名稱/代號" at bounding box center [123, 133] width 63 height 11
click at [127, 136] on input "服務名稱/代號" at bounding box center [123, 133] width 63 height 11
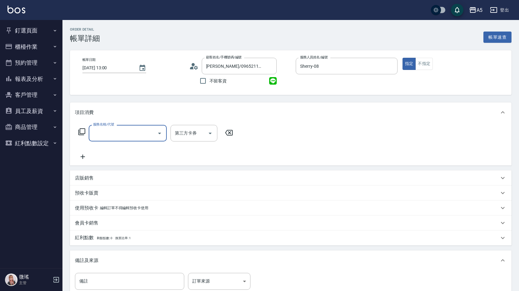
click at [126, 135] on input "服務名稱/代號" at bounding box center [123, 133] width 63 height 11
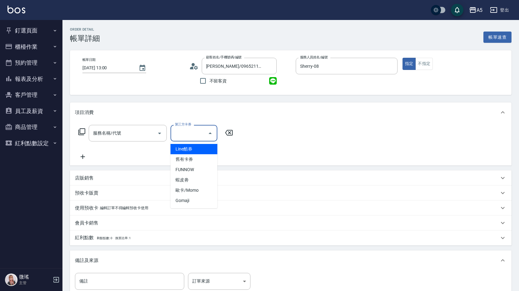
click at [192, 129] on div "第三方卡券 第三方卡券" at bounding box center [194, 133] width 47 height 17
click at [359, 60] on div "Sherry-08 服務人員姓名/編號" at bounding box center [347, 66] width 102 height 17
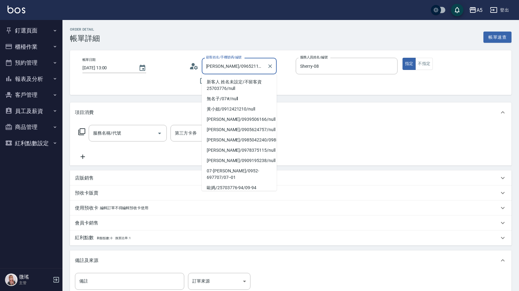
click at [241, 65] on input "葉曲芳/0965211918/null" at bounding box center [235, 66] width 60 height 11
drag, startPoint x: 230, startPoint y: 64, endPoint x: 233, endPoint y: 67, distance: 3.5
click at [229, 65] on input "葉曲芳/0965211918/null" at bounding box center [235, 66] width 60 height 11
click at [144, 133] on input "服務名稱/代號" at bounding box center [123, 133] width 63 height 11
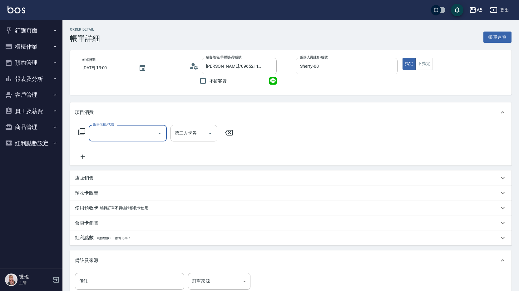
paste input "5"
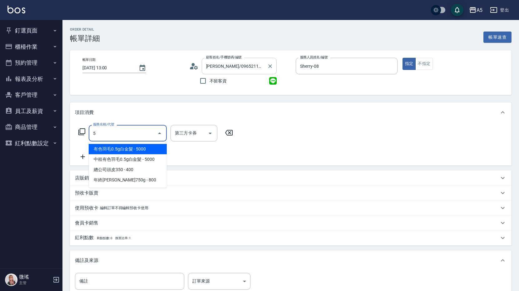
type input "5"
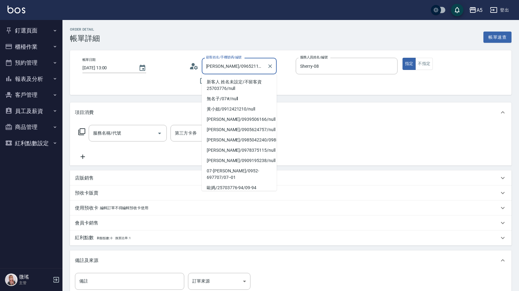
click at [220, 64] on input "葉曲芳/0965211918/null" at bounding box center [235, 66] width 60 height 11
click at [116, 136] on input "服務名稱/代號" at bounding box center [123, 133] width 63 height 11
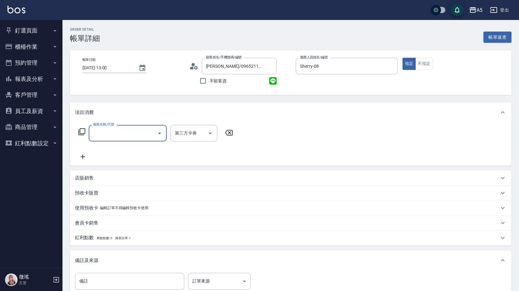
paste input "0"
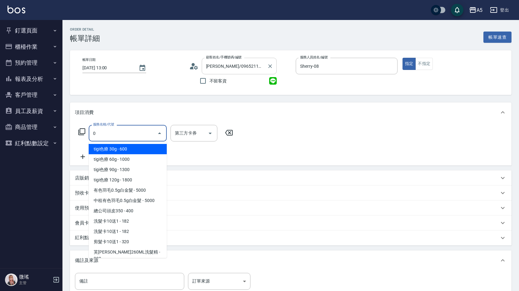
type input "0"
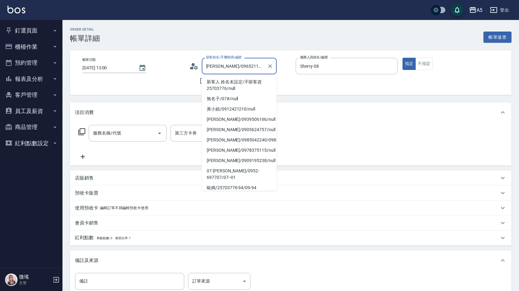
click at [230, 67] on input "葉曲芳/0965211918/null" at bounding box center [235, 66] width 60 height 11
click at [229, 67] on input "葉曲芳/0965211918/null" at bounding box center [235, 66] width 60 height 11
click at [230, 66] on input "葉曲芳/0965211918/null" at bounding box center [235, 66] width 60 height 11
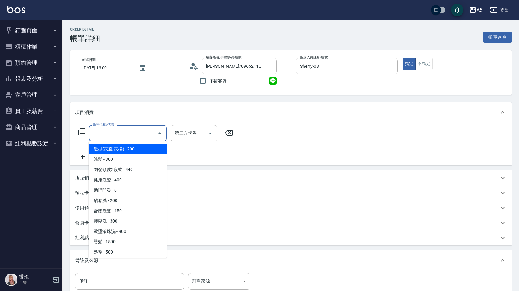
click at [115, 138] on input "服務名稱/代號" at bounding box center [123, 133] width 63 height 11
paste input "501"
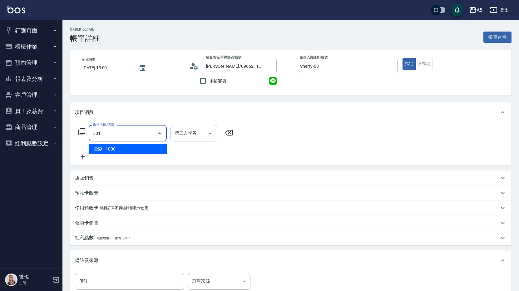
paste input "501"
type input "501"
drag, startPoint x: 133, startPoint y: 146, endPoint x: 153, endPoint y: 141, distance: 20.5
click at [133, 146] on span "染髮 - 1000" at bounding box center [128, 149] width 78 height 10
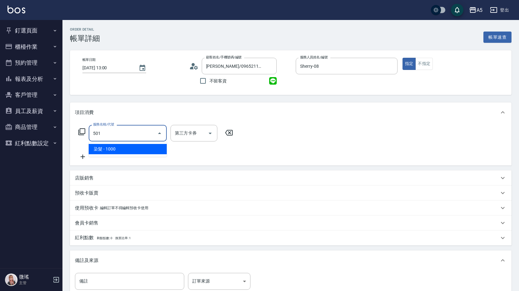
type input "100"
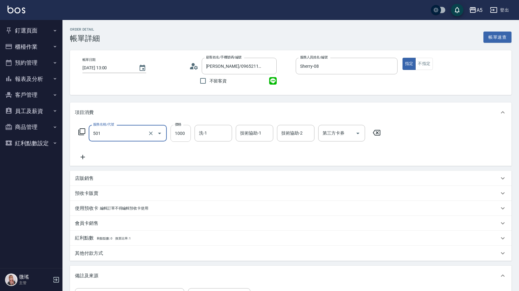
type input "染髮(501)"
click at [184, 133] on input "1000" at bounding box center [181, 133] width 20 height 17
type input "2"
type input "0"
type input "24"
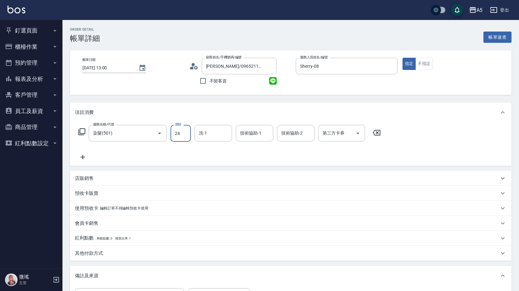
type input "20"
type input "2480"
type input "240"
type input "2480"
type input "葵葵-11"
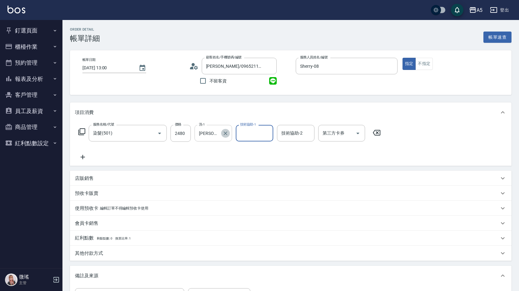
click at [225, 134] on icon "Clear" at bounding box center [226, 133] width 4 height 4
click at [234, 164] on div "服務名稱/代號 染髮(501) 服務名稱/代號 價格 2480 價格 洗-1 洗-1 技術協助-1 技術協助-1 技術協助-2 技術協助-2 第三方卡券 第三…" at bounding box center [291, 143] width 442 height 43
click at [231, 156] on div "服務名稱/代號 染髮(501) 服務名稱/代號 價格 2480 價格 洗-1 洗-1 技術協助-1 技術協助-1 技術協助-2 技術協助-2 第三方卡券 第三…" at bounding box center [229, 143] width 309 height 36
click at [86, 156] on icon at bounding box center [83, 156] width 16 height 7
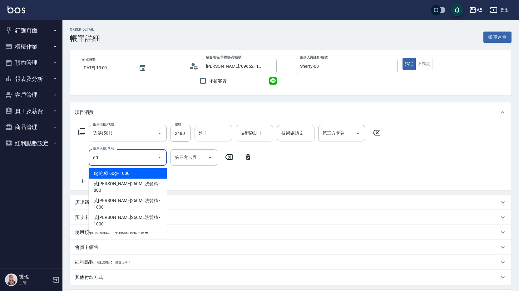
type input "601"
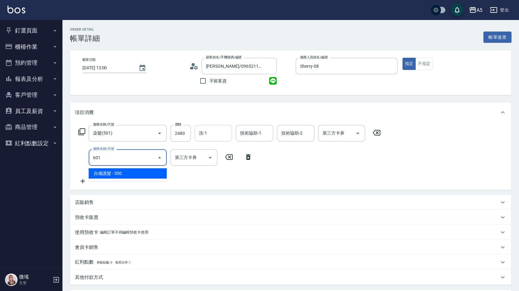
type input "270"
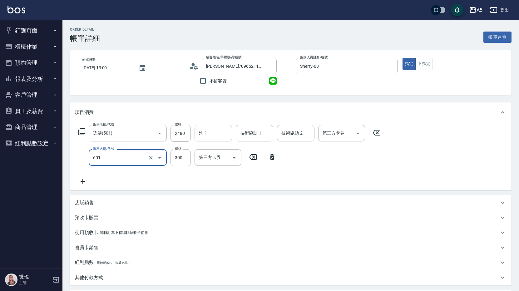
type input "自備護髮(601)"
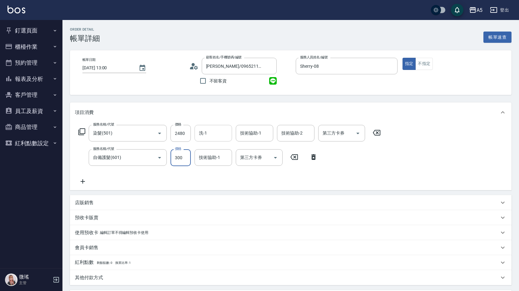
type input "1"
type input "240"
type input "15"
type input "260"
type input "150"
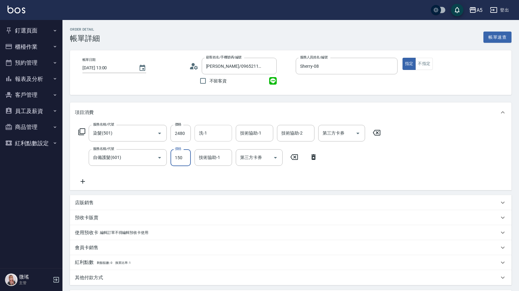
type input "390"
type input "1500"
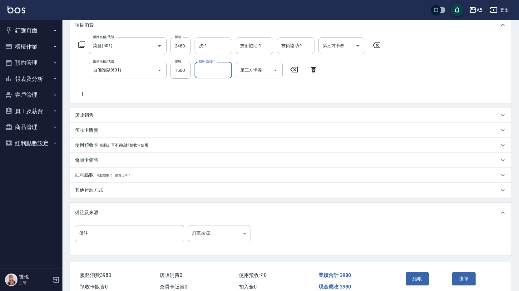
scroll to position [119, 0]
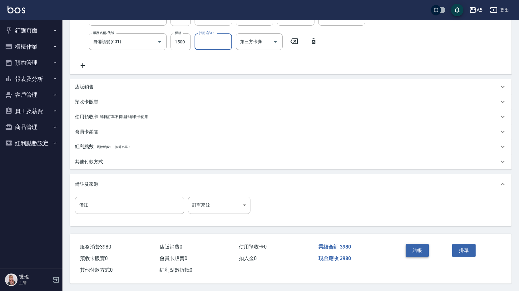
click at [424, 250] on button "結帳" at bounding box center [417, 250] width 23 height 13
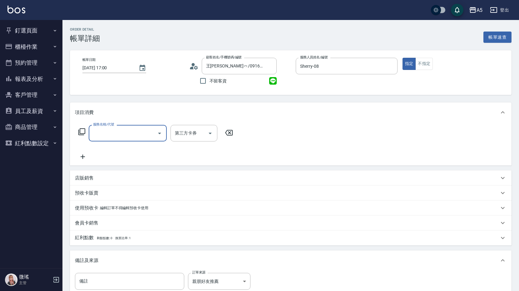
click at [125, 133] on input "服務名稱/代號" at bounding box center [123, 133] width 63 height 11
type input "501"
type input "100"
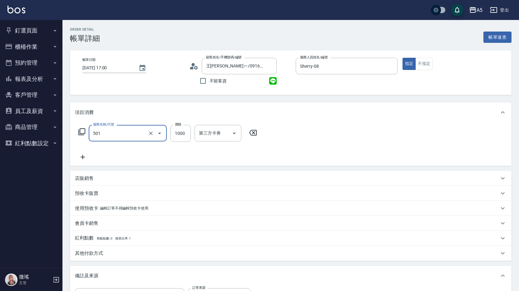
type input "染髮(501)"
type input "0"
type input "20"
type input "208"
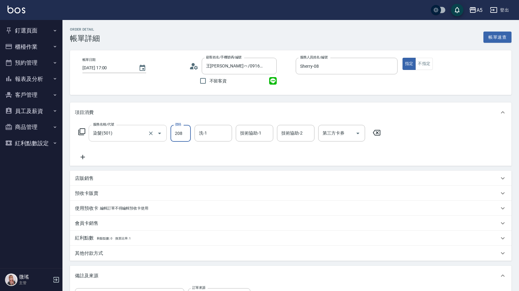
type input "200"
type input "2080"
type input "[PERSON_NAME]-11"
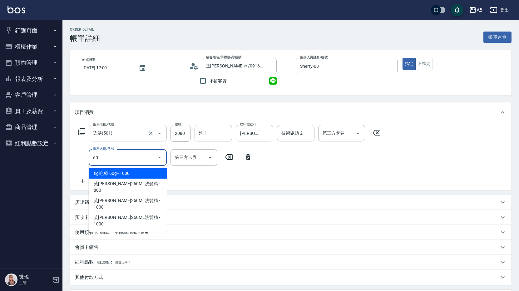
type input "601"
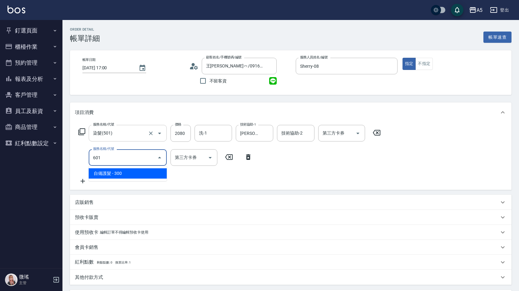
type input "230"
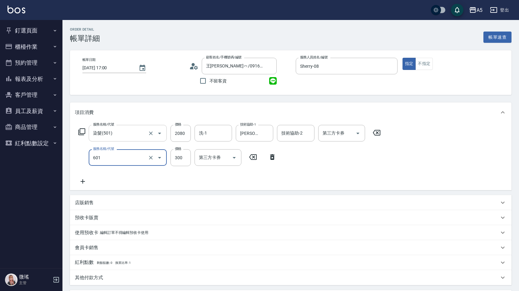
type input "自備護髮(601)"
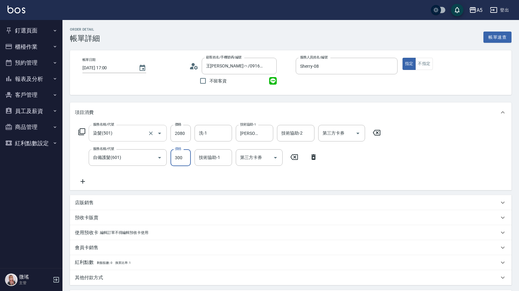
type input "1"
type input "200"
type input "150"
type input "350"
type input "1500"
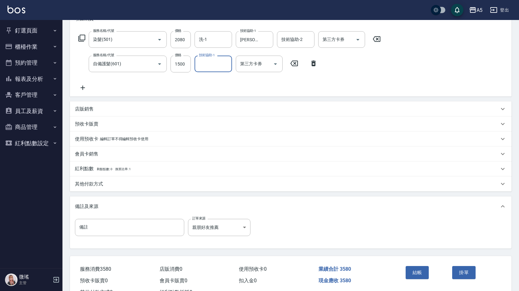
scroll to position [119, 0]
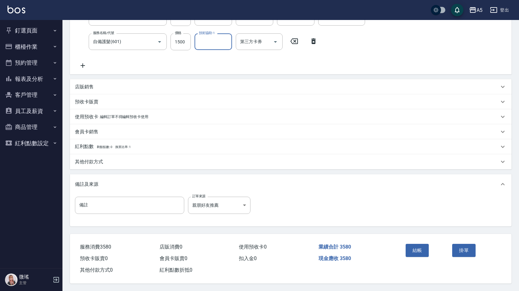
drag, startPoint x: 420, startPoint y: 245, endPoint x: 390, endPoint y: 239, distance: 30.7
click at [420, 245] on button "結帳" at bounding box center [417, 250] width 23 height 13
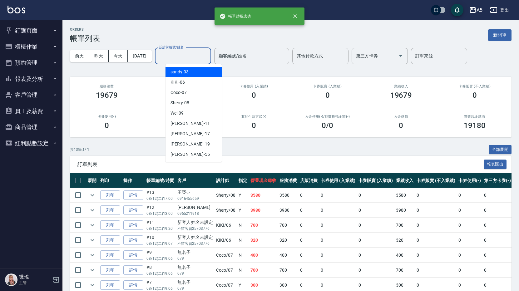
click at [172, 53] on input "設計師編號/姓名" at bounding box center [183, 56] width 51 height 11
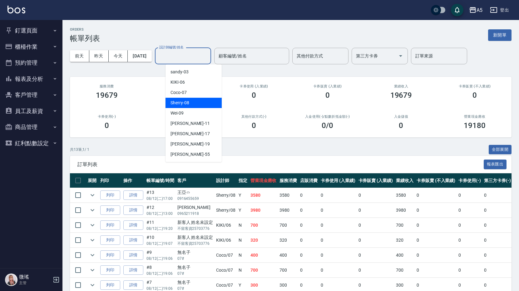
click at [197, 101] on div "Sherry -08" at bounding box center [194, 103] width 56 height 10
type input "Sherry-08"
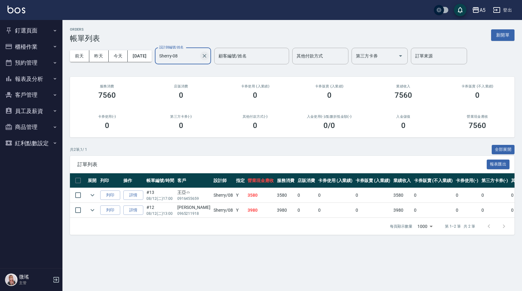
click at [211, 59] on div "Sherry-08 設計師編號/姓名" at bounding box center [183, 56] width 56 height 17
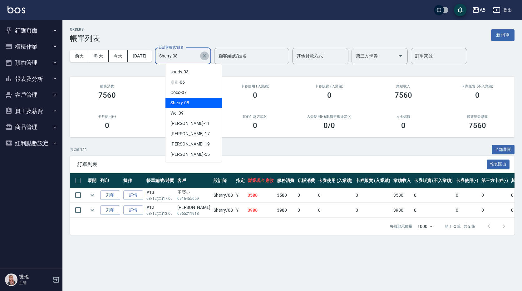
click at [208, 58] on icon "Clear" at bounding box center [204, 56] width 6 height 6
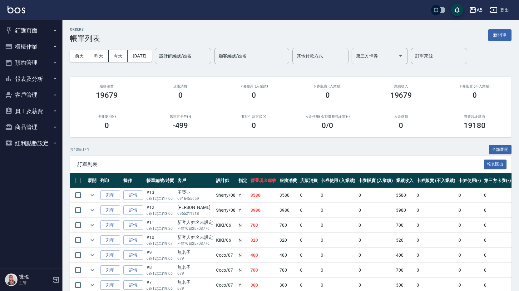
click at [238, 36] on div "ORDERS 帳單列表 新開單" at bounding box center [291, 34] width 442 height 15
click at [42, 64] on button "預約管理" at bounding box center [30, 63] width 57 height 16
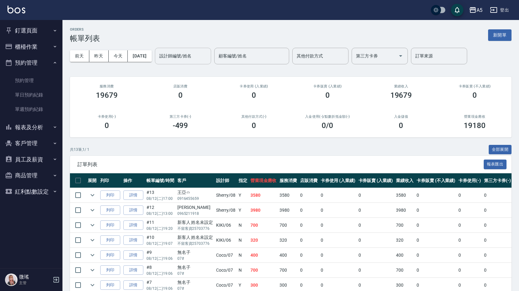
click at [42, 64] on button "預約管理" at bounding box center [30, 63] width 57 height 16
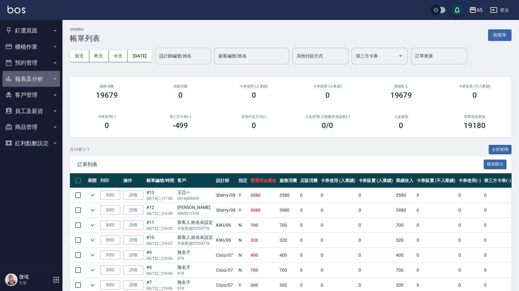
click at [48, 82] on button "報表及分析" at bounding box center [30, 79] width 57 height 16
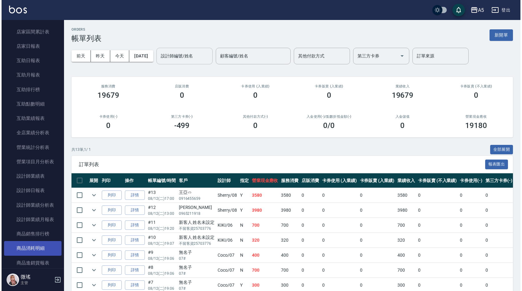
scroll to position [219, 0]
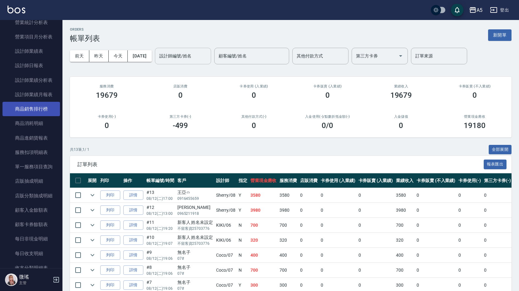
click at [52, 109] on link "商品銷售排行榜" at bounding box center [30, 109] width 57 height 14
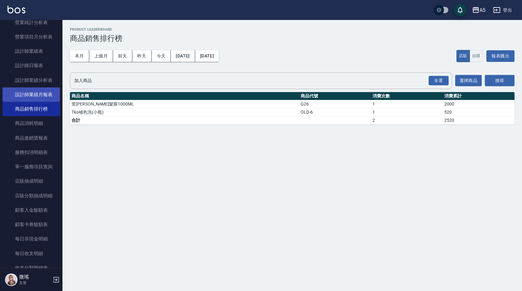
click at [51, 101] on link "設計師業績月報表" at bounding box center [30, 94] width 57 height 14
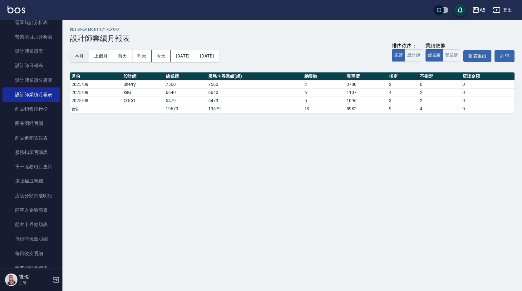
click at [76, 56] on button "本月" at bounding box center [79, 56] width 19 height 12
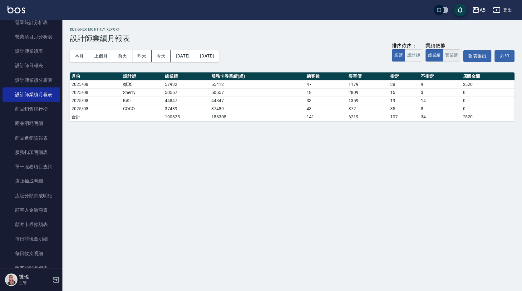
click at [444, 53] on button "實業績" at bounding box center [451, 55] width 17 height 12
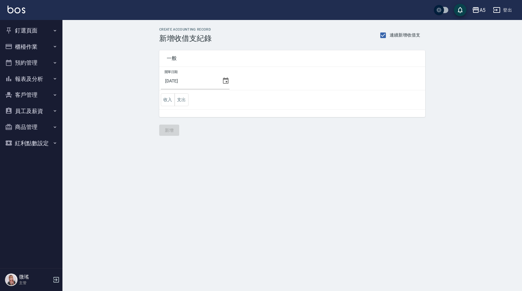
click at [33, 50] on button "櫃檯作業" at bounding box center [30, 47] width 57 height 16
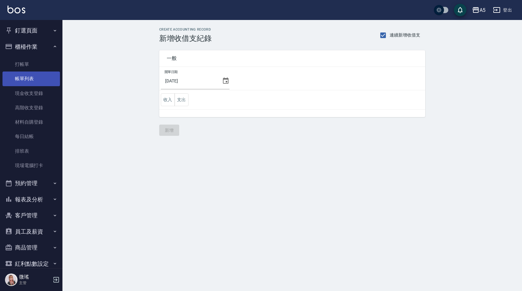
click at [26, 78] on link "帳單列表" at bounding box center [30, 79] width 57 height 14
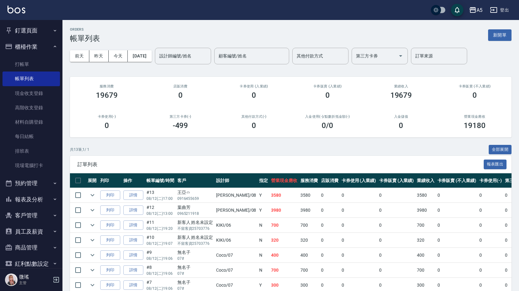
scroll to position [121, 0]
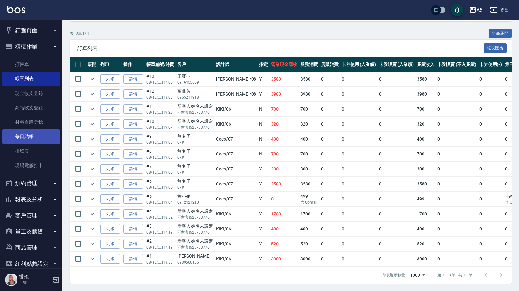
click at [29, 133] on link "每日結帳" at bounding box center [30, 136] width 57 height 14
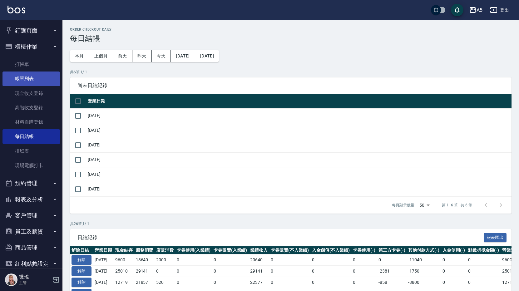
click at [21, 79] on link "帳單列表" at bounding box center [30, 79] width 57 height 14
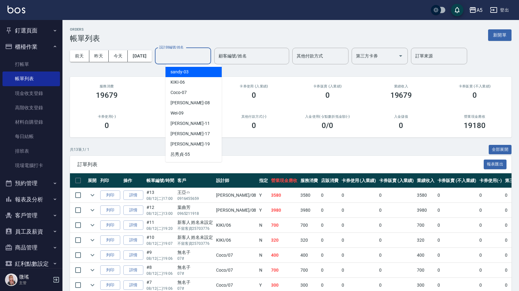
click at [187, 55] on input "設計師編號/姓名" at bounding box center [183, 56] width 51 height 11
click at [192, 88] on div "Coco -07" at bounding box center [194, 92] width 56 height 10
type input "Coco-07"
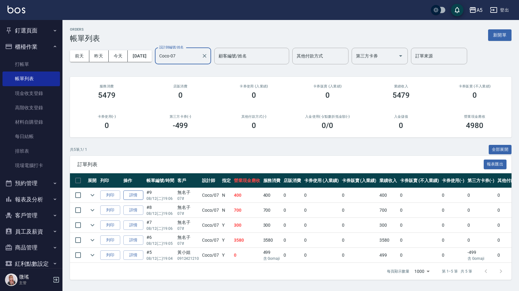
click at [136, 195] on link "詳情" at bounding box center [133, 195] width 20 height 10
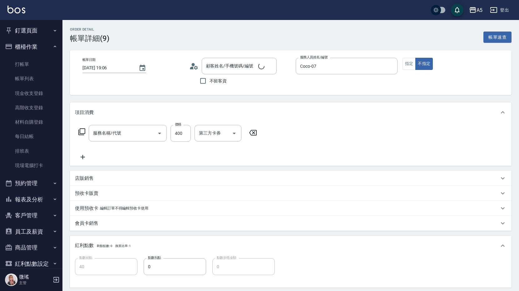
type input "2025/08/12 19:06"
type input "Coco-07"
type input "40"
type input "剪髮(401)"
type input "無名子/07#/null"
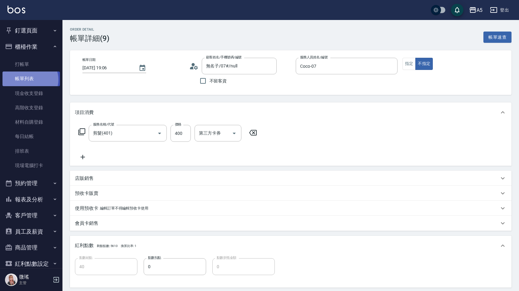
click at [30, 80] on link "帳單列表" at bounding box center [30, 79] width 57 height 14
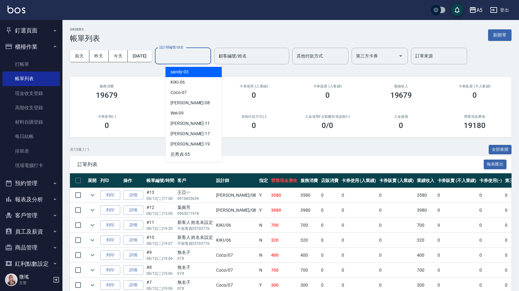
click at [190, 60] on input "設計師編號/姓名" at bounding box center [183, 56] width 51 height 11
click at [209, 84] on div "KIKI -06" at bounding box center [194, 82] width 56 height 10
type input "KIKI-06"
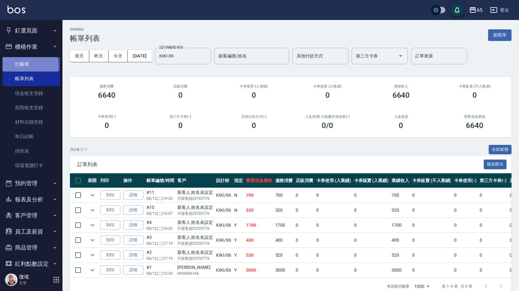
click at [29, 66] on link "打帳單" at bounding box center [30, 64] width 57 height 14
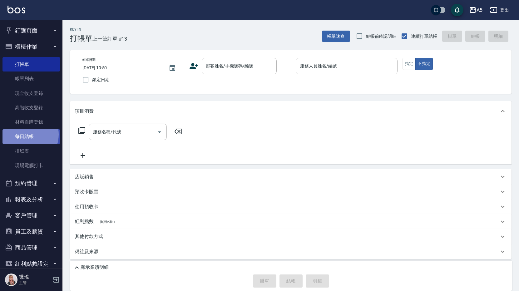
click at [25, 134] on link "每日結帳" at bounding box center [30, 136] width 57 height 14
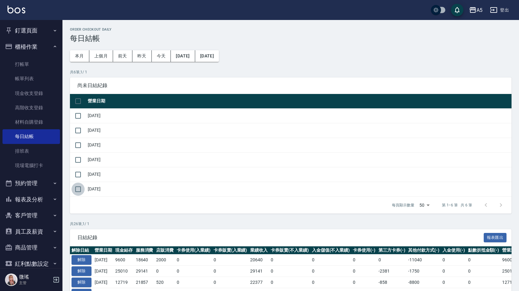
click at [83, 189] on input "checkbox" at bounding box center [78, 189] width 13 height 13
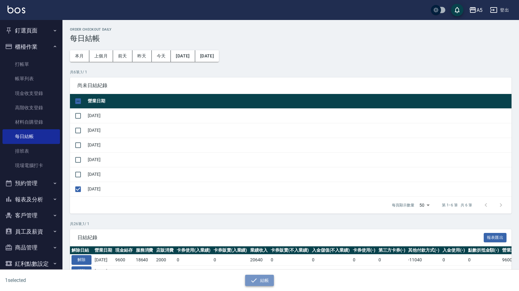
click at [262, 280] on button "結帳" at bounding box center [259, 281] width 29 height 12
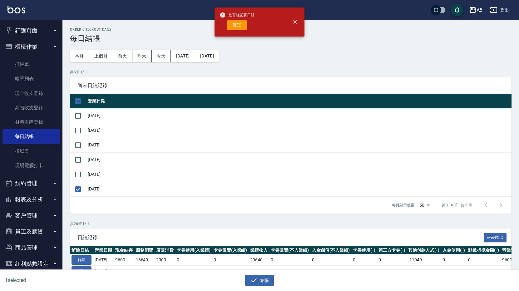
drag, startPoint x: 238, startPoint y: 22, endPoint x: 235, endPoint y: 27, distance: 5.1
click at [239, 22] on button "確定" at bounding box center [237, 25] width 20 height 10
checkbox input "false"
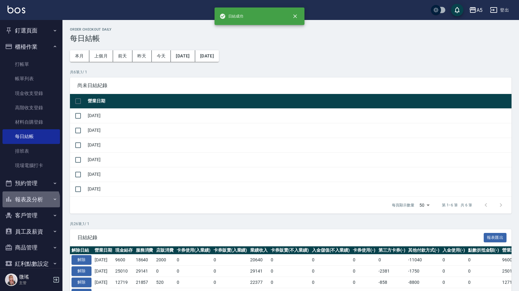
click at [30, 202] on button "報表及分析" at bounding box center [30, 199] width 57 height 16
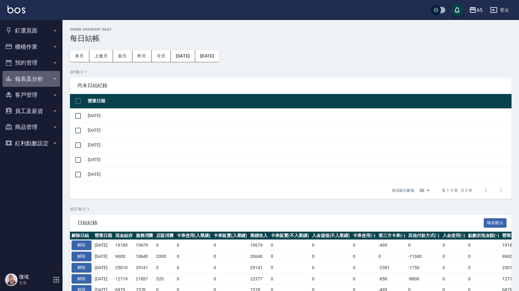
click at [27, 77] on button "報表及分析" at bounding box center [30, 79] width 57 height 16
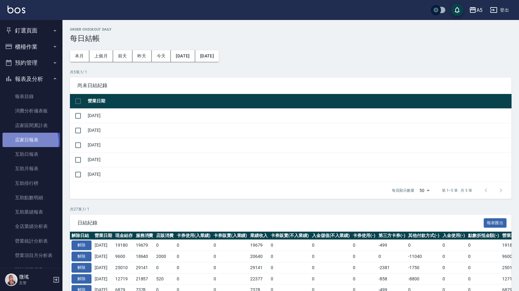
click at [27, 142] on link "店家日報表" at bounding box center [30, 140] width 57 height 14
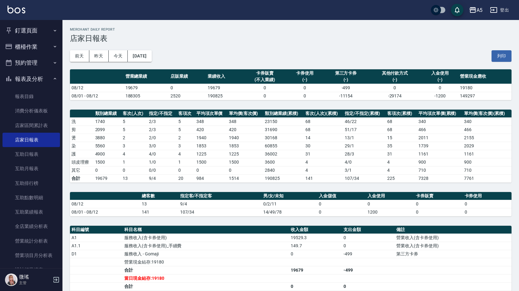
scroll to position [122, 0]
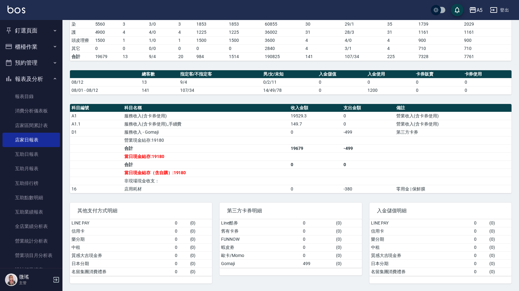
click at [23, 42] on button "櫃檯作業" at bounding box center [30, 47] width 57 height 16
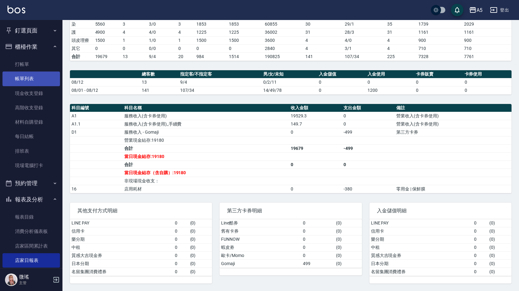
click at [32, 78] on link "帳單列表" at bounding box center [30, 79] width 57 height 14
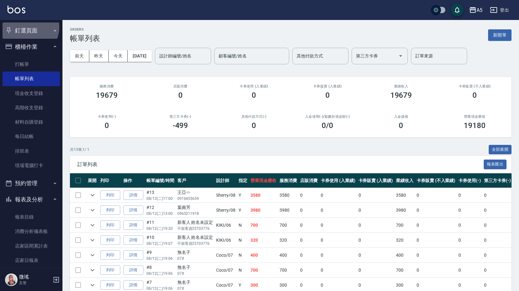
click at [27, 28] on button "釘選頁面" at bounding box center [30, 30] width 57 height 16
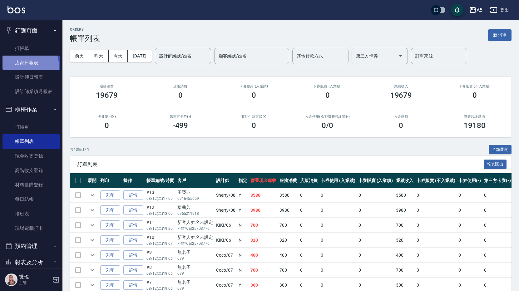
click at [21, 67] on link "店家日報表" at bounding box center [30, 63] width 57 height 14
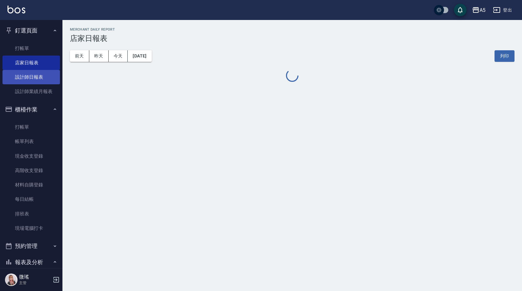
click at [22, 71] on link "設計師日報表" at bounding box center [30, 77] width 57 height 14
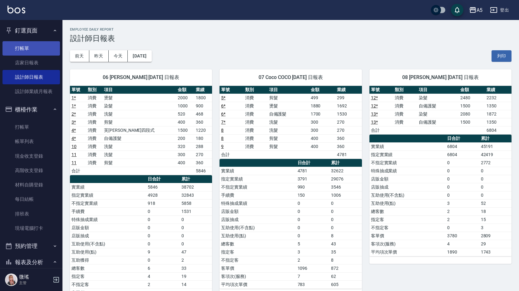
click at [29, 51] on link "打帳單" at bounding box center [30, 48] width 57 height 14
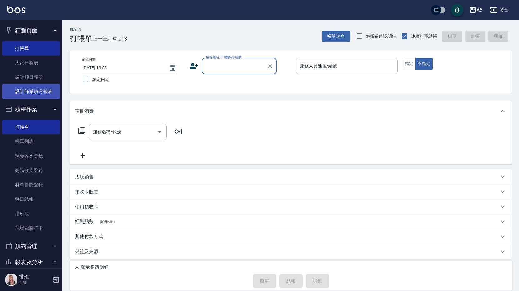
click at [35, 85] on link "設計師業績月報表" at bounding box center [30, 91] width 57 height 14
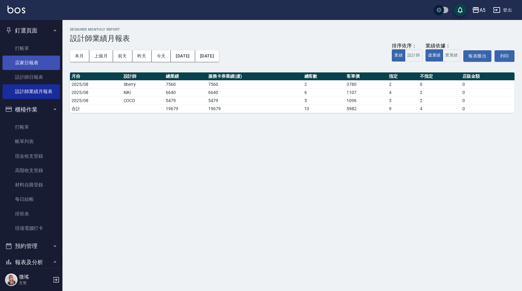
click at [26, 60] on link "店家日報表" at bounding box center [30, 63] width 57 height 14
